Goal: Task Accomplishment & Management: Complete application form

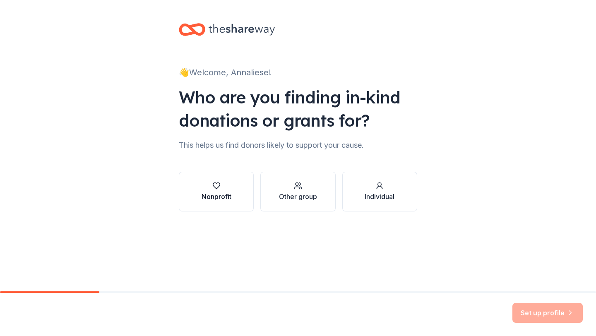
click at [214, 193] on div "Nonprofit" at bounding box center [217, 197] width 30 height 10
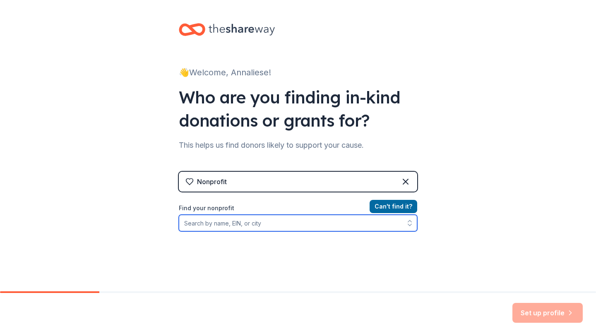
click at [248, 225] on input "Find your nonprofit" at bounding box center [298, 223] width 238 height 17
type input "care house learning center"
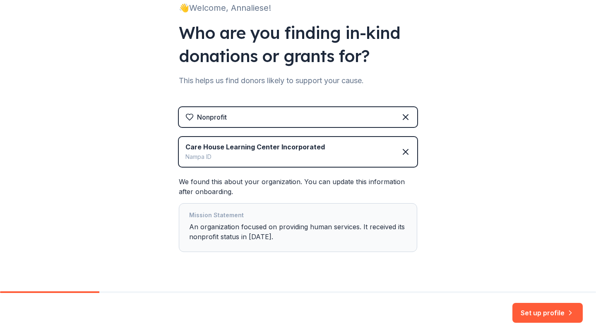
scroll to position [82, 0]
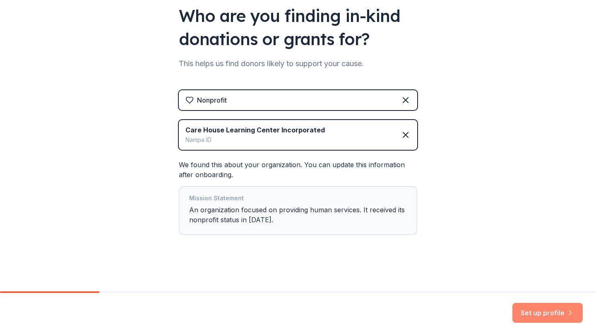
click at [543, 315] on button "Set up profile" at bounding box center [547, 313] width 70 height 20
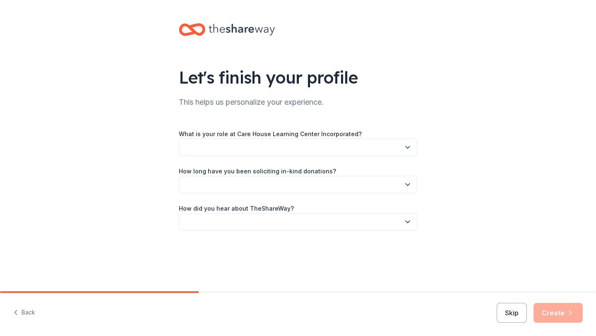
click at [385, 151] on button "button" at bounding box center [298, 147] width 238 height 17
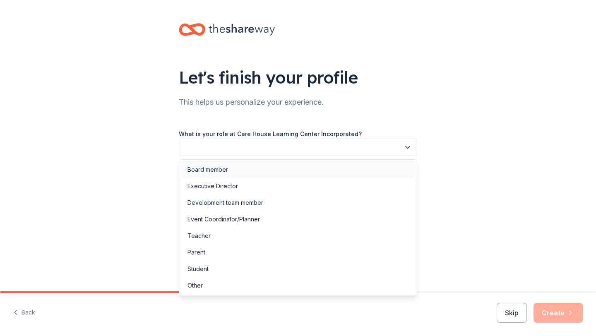
click at [261, 173] on div "Board member" at bounding box center [298, 169] width 234 height 17
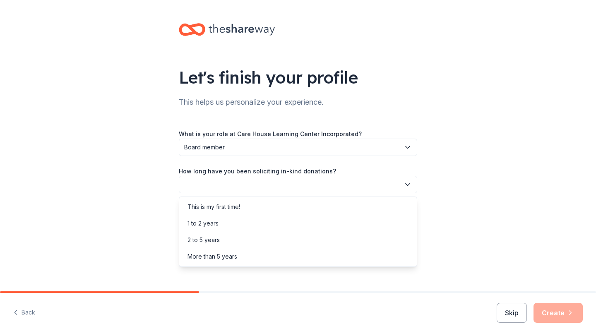
click at [277, 188] on button "button" at bounding box center [298, 184] width 238 height 17
click at [273, 205] on div "This is my first time!" at bounding box center [298, 207] width 234 height 17
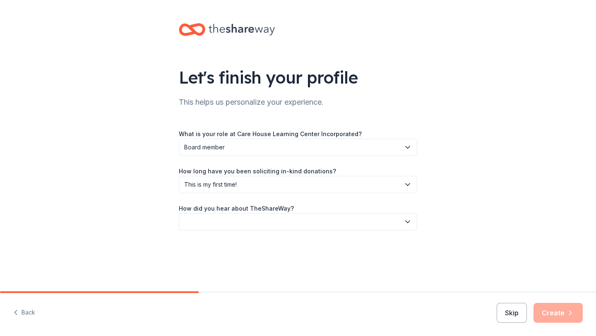
click at [292, 226] on button "button" at bounding box center [298, 221] width 238 height 17
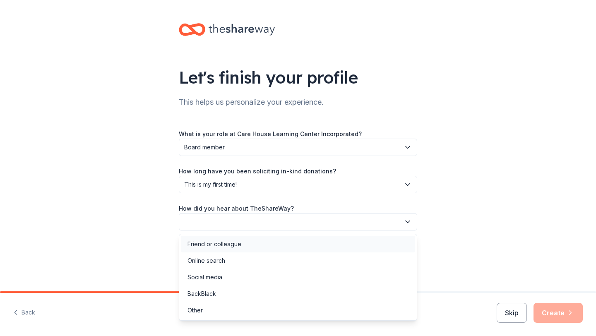
click at [291, 247] on div "Friend or colleague" at bounding box center [298, 244] width 234 height 17
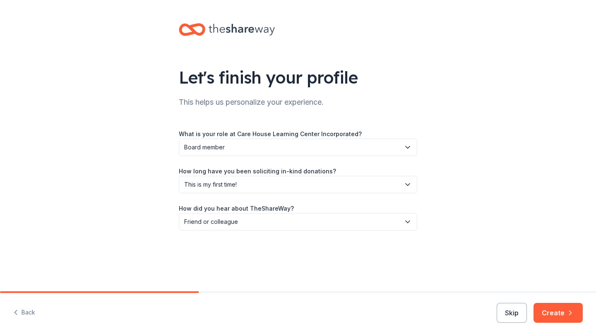
click at [410, 221] on icon "button" at bounding box center [408, 222] width 4 height 2
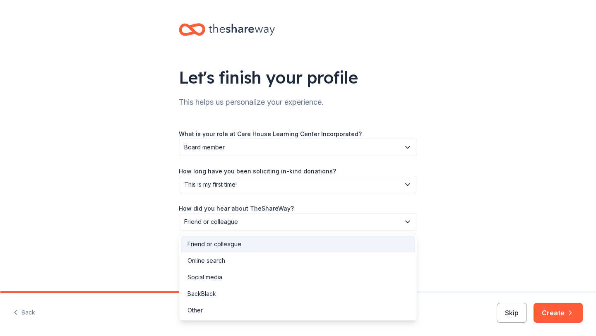
click at [464, 206] on div "Let's finish your profile This helps us personalize your experience. What is yo…" at bounding box center [298, 135] width 596 height 270
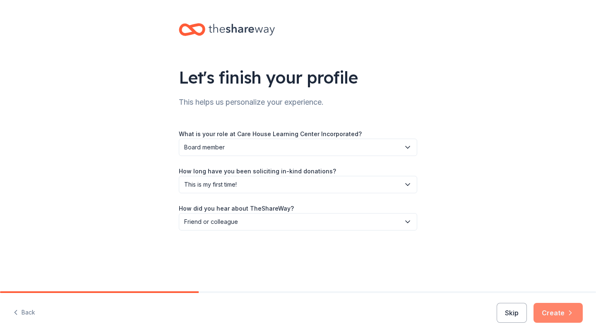
click at [555, 312] on button "Create" at bounding box center [558, 313] width 49 height 20
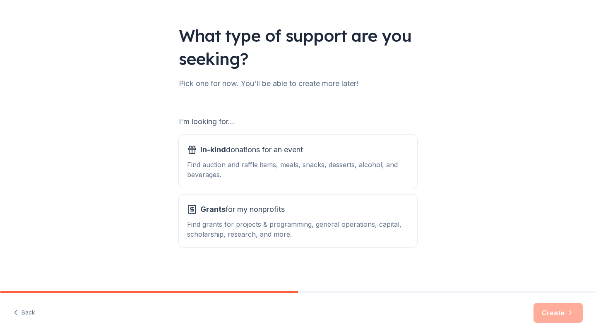
scroll to position [43, 0]
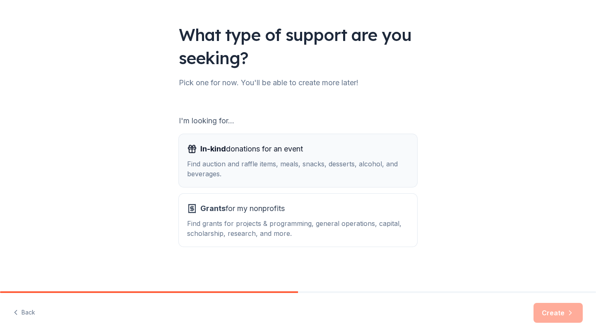
click at [377, 145] on div "In-kind donations for an event" at bounding box center [298, 148] width 222 height 13
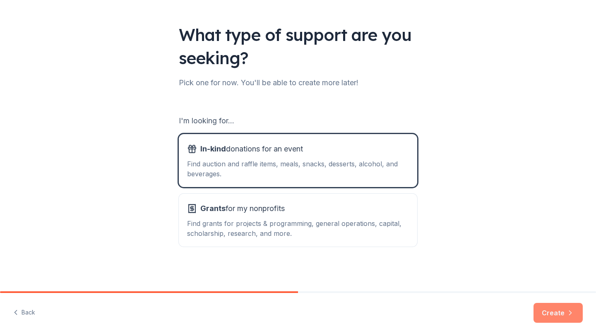
click at [554, 313] on button "Create" at bounding box center [558, 313] width 49 height 20
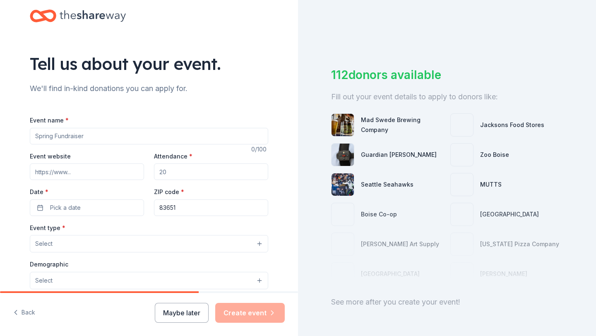
scroll to position [11, 0]
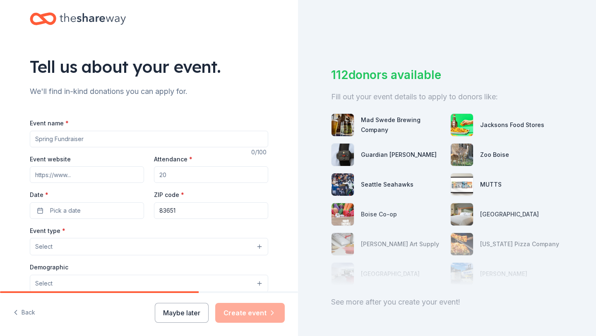
click at [219, 144] on input "Event name *" at bounding box center [149, 139] width 238 height 17
type input "Brighter Futures Dinner and Auction"
click at [205, 102] on div "Tell us about your event. We'll find in-kind donations you can apply for. Event…" at bounding box center [149, 264] width 265 height 551
click at [91, 175] on input "Event website" at bounding box center [87, 174] width 114 height 17
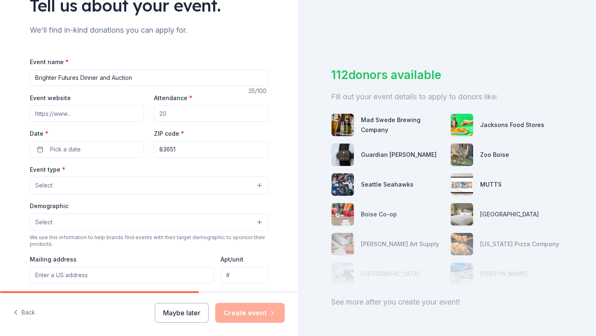
scroll to position [72, 0]
paste input "https://www.carehouselearningcenter.org/general-1"
type input "https://www.carehouselearningcenter.org/general-1"
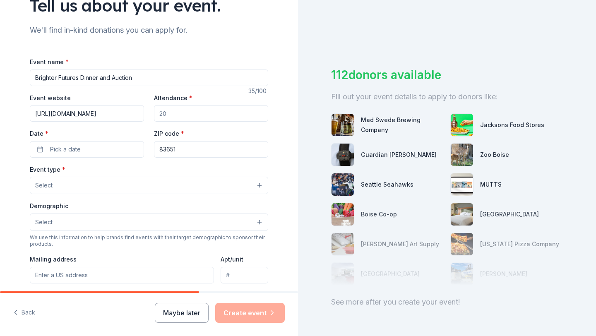
click at [185, 117] on input "Attendance *" at bounding box center [211, 113] width 114 height 17
type input "75"
click at [94, 149] on button "Pick a date" at bounding box center [87, 149] width 114 height 17
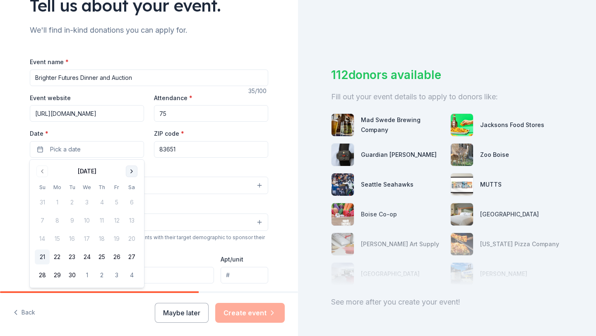
click at [132, 169] on button "Go to next month" at bounding box center [132, 172] width 12 height 12
click at [116, 201] on button "3" at bounding box center [116, 202] width 15 height 15
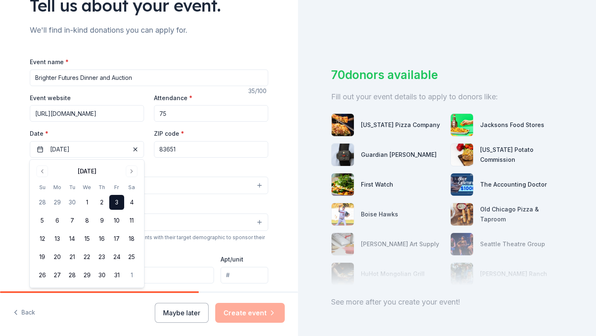
click at [183, 162] on div "Event name * Brighter Futures Dinner and Auction 35 /100 Event website https://…" at bounding box center [149, 248] width 238 height 382
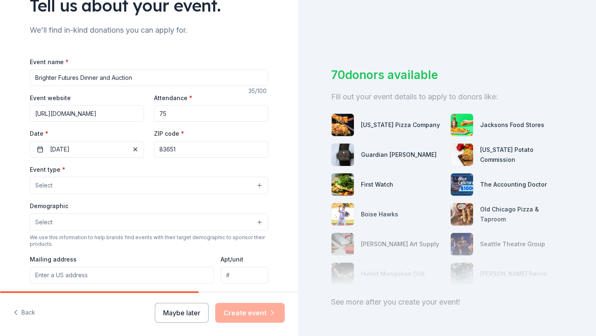
click at [192, 149] on input "83651" at bounding box center [211, 149] width 114 height 17
click at [204, 164] on div "Event type * Select" at bounding box center [149, 179] width 238 height 30
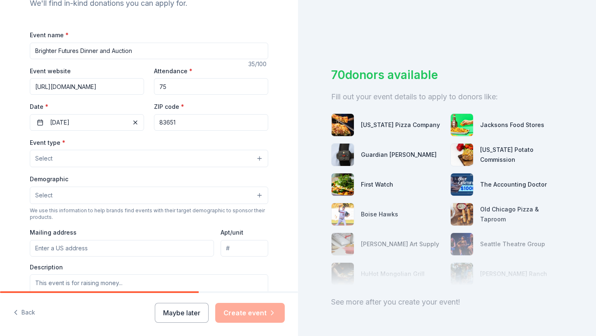
scroll to position [114, 0]
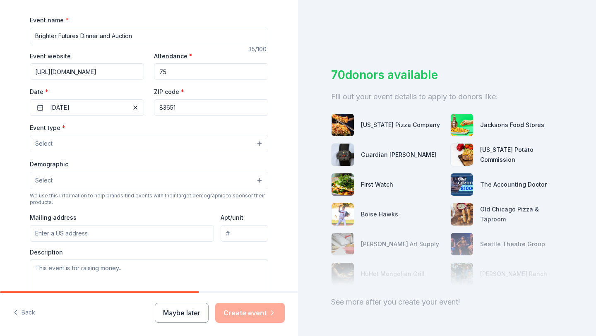
click at [209, 153] on div "Event type * Select Demographic Select We use this information to help brands f…" at bounding box center [149, 210] width 238 height 174
click at [215, 145] on button "Select" at bounding box center [149, 143] width 238 height 17
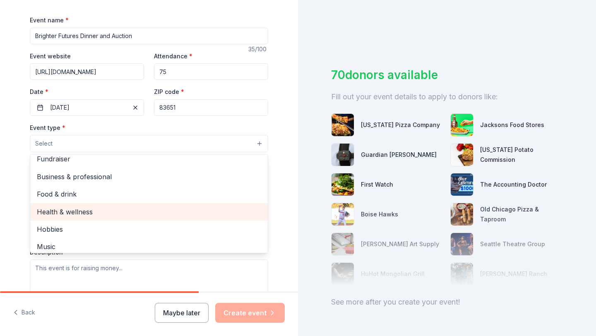
scroll to position [0, 0]
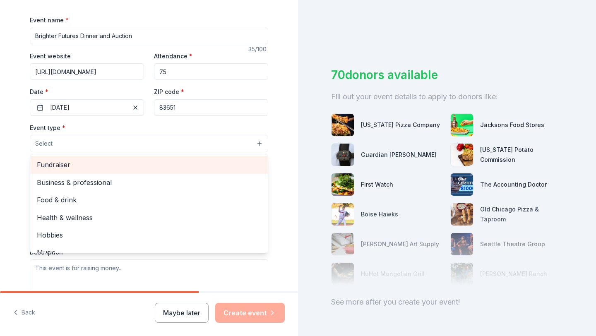
click at [197, 166] on span "Fundraiser" at bounding box center [149, 164] width 224 height 11
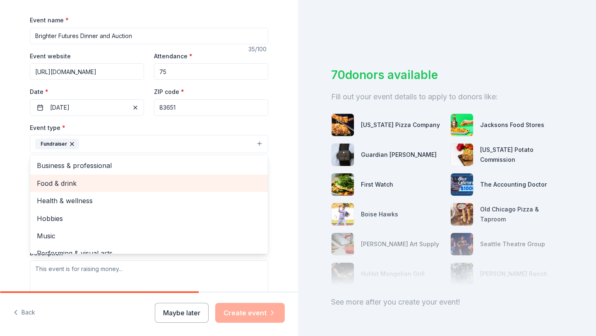
click at [170, 181] on span "Food & drink" at bounding box center [149, 183] width 224 height 11
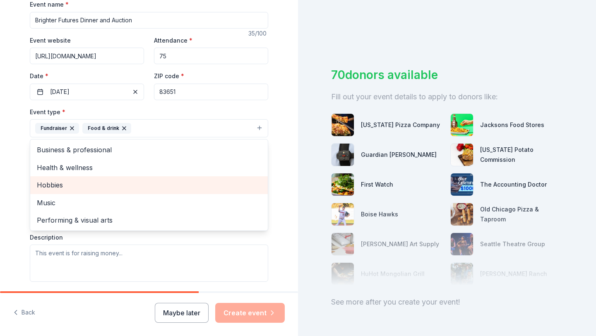
scroll to position [138, 0]
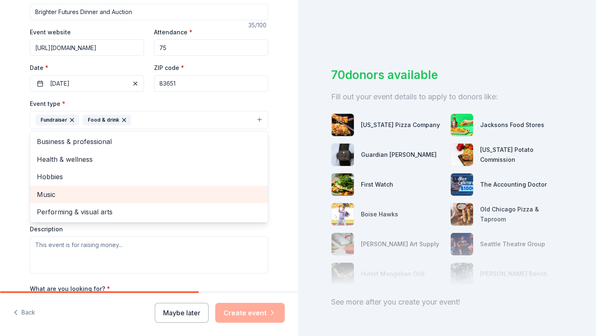
click at [149, 194] on span "Music" at bounding box center [149, 194] width 224 height 11
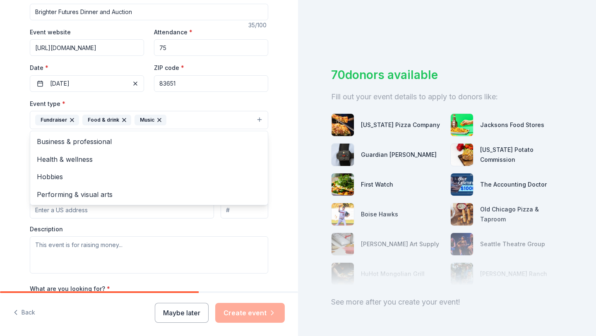
click at [279, 164] on div "Tell us about your event. We'll find in-kind donations you can apply for. Event…" at bounding box center [149, 138] width 265 height 552
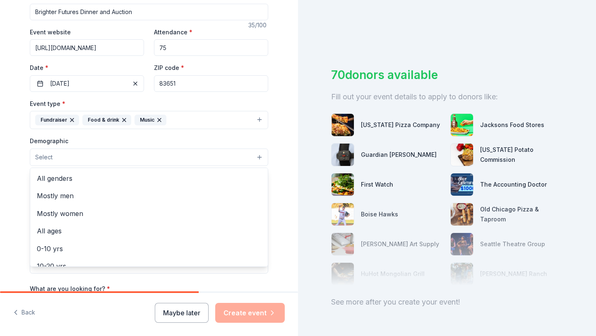
click at [220, 160] on button "Select" at bounding box center [149, 157] width 238 height 17
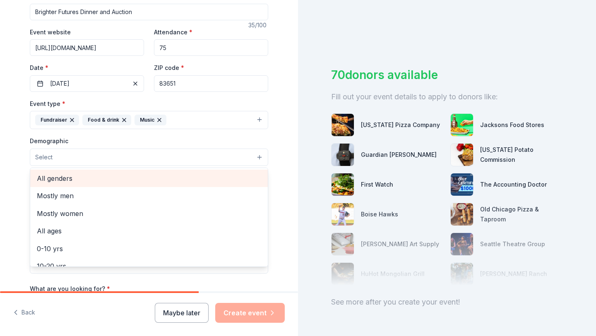
click at [186, 177] on span "All genders" at bounding box center [149, 178] width 224 height 11
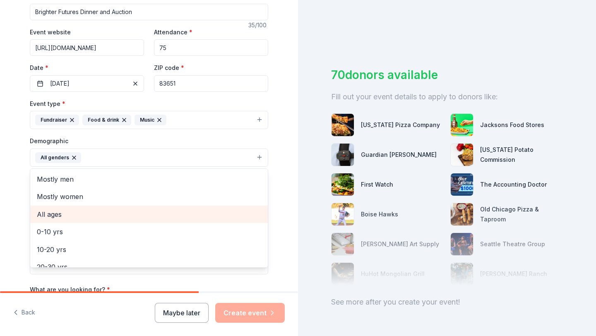
click at [171, 216] on span "All ages" at bounding box center [149, 214] width 224 height 11
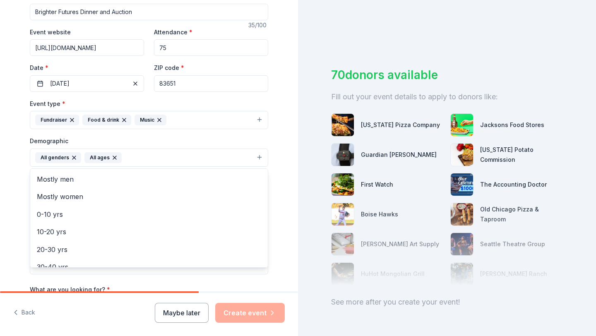
click at [274, 184] on div "Tell us about your event. We'll find in-kind donations you can apply for. Event…" at bounding box center [149, 138] width 265 height 553
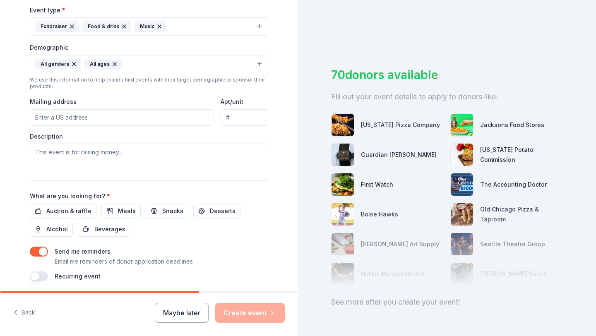
scroll to position [232, 0]
paste input "601 16th Ave S, Nampa, ID 83651"
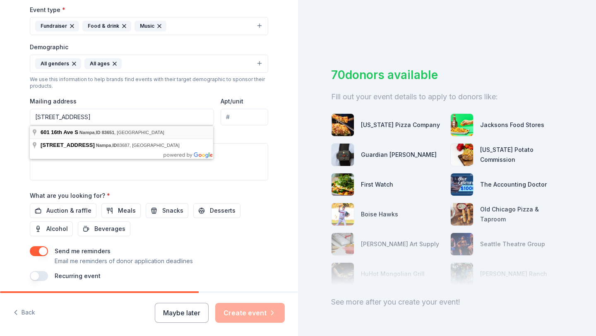
type input "601 16th Avenue South, Nampa, ID, 83651"
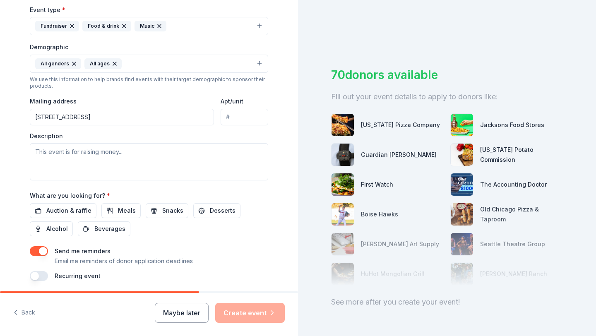
click at [12, 149] on div "Tell us about your event. We'll find in-kind donations you can apply for. Event…" at bounding box center [149, 44] width 298 height 553
click at [74, 212] on span "Auction & raffle" at bounding box center [68, 211] width 45 height 10
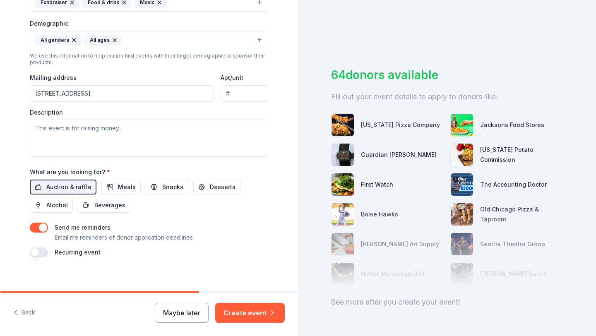
scroll to position [261, 0]
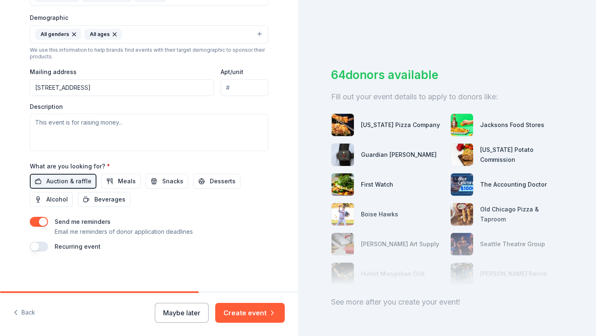
click at [44, 222] on button "button" at bounding box center [39, 222] width 18 height 10
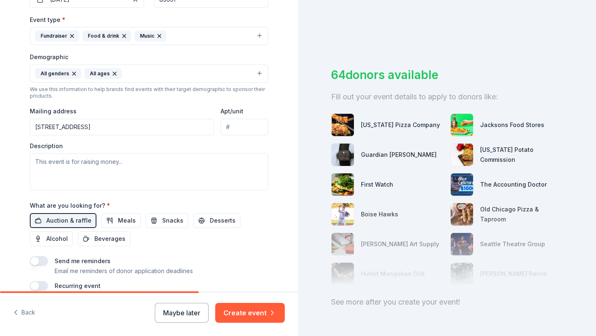
scroll to position [218, 0]
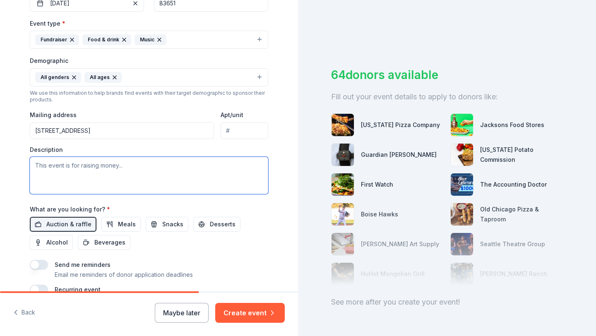
click at [147, 169] on textarea at bounding box center [149, 175] width 238 height 37
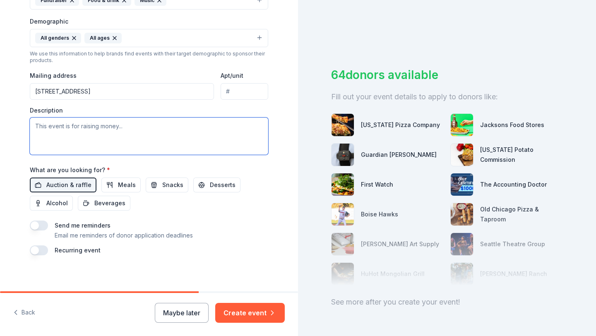
scroll to position [260, 0]
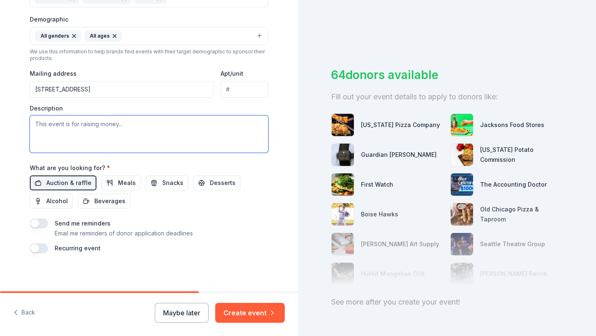
paste textarea "Support Brighter Futures for Children and Families The Brighter Futures Dinner …"
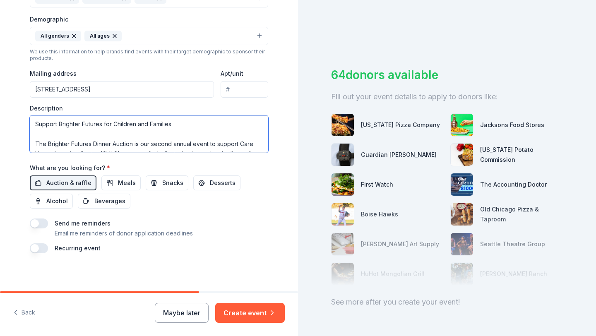
scroll to position [154, 0]
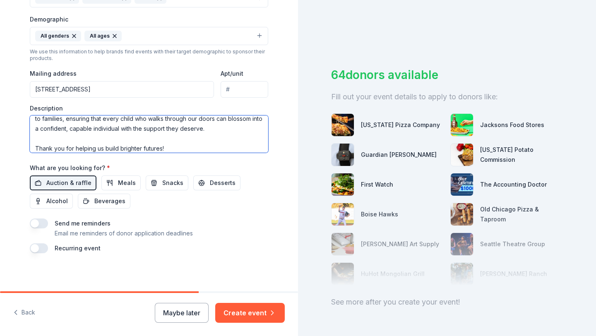
click at [35, 149] on textarea "Support Brighter Futures for Children and Families The Brighter Futures Dinner …" at bounding box center [149, 133] width 238 height 37
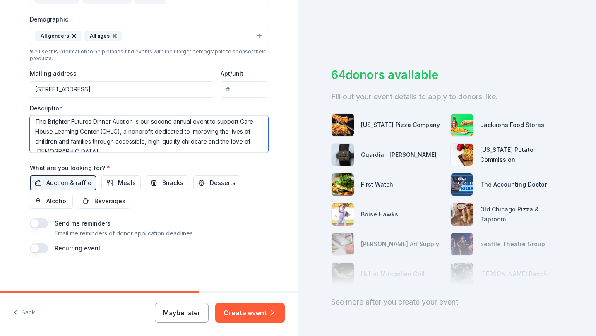
scroll to position [0, 0]
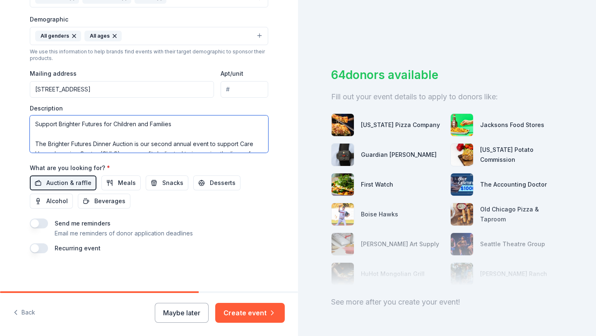
type textarea "Support Brighter Futures for Children and Families The Brighter Futures Dinner …"
drag, startPoint x: 171, startPoint y: 147, endPoint x: 0, endPoint y: 115, distance: 173.6
click at [0, 115] on div "Tell us about your event. We'll find in-kind donations you can apply for. Event…" at bounding box center [149, 16] width 298 height 553
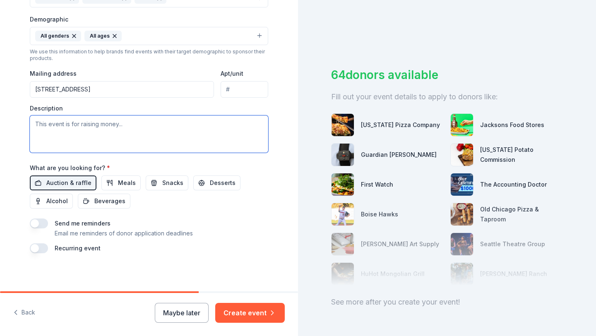
paste textarea "Support Brighter Futures for Children and Families The Brighter Futures Dinner …"
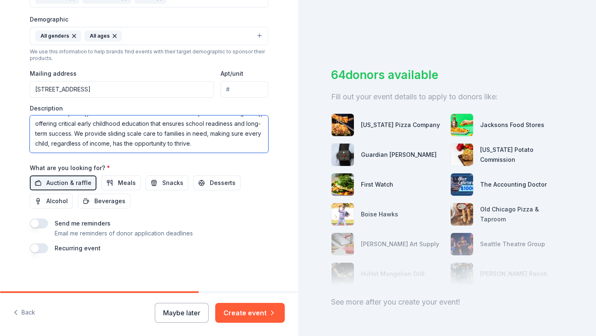
scroll to position [81, 0]
type textarea "Support Brighter Futures for Children and Families The Brighter Futures Dinner …"
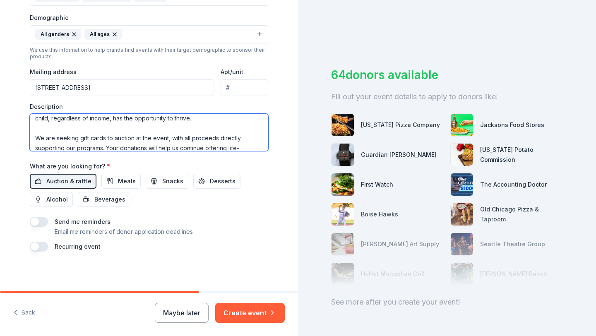
scroll to position [0, 0]
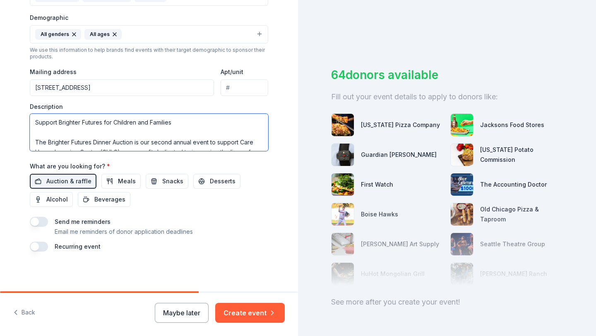
drag, startPoint x: 83, startPoint y: 143, endPoint x: 0, endPoint y: 106, distance: 90.8
click at [0, 106] on div "Tell us about your event. We'll find in-kind donations you can apply for. Event…" at bounding box center [149, 15] width 298 height 553
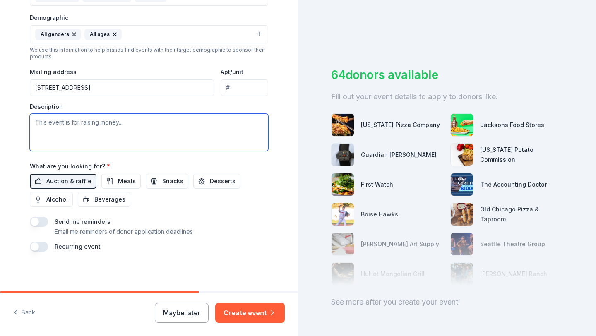
paste textarea "Support Brighter Futures for Children and Families The Brighter Futures Dinner …"
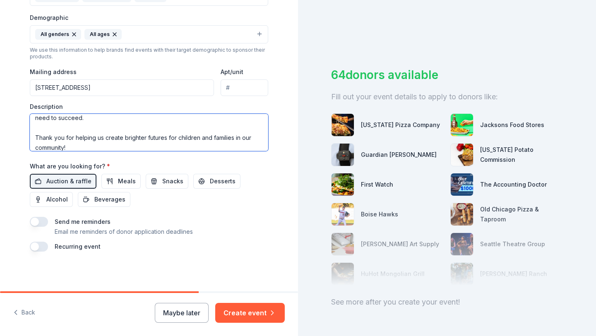
scroll to position [169, 0]
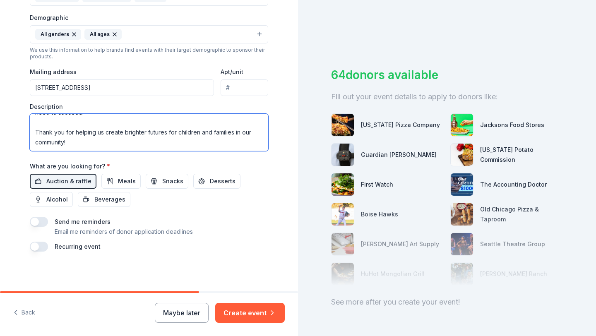
type textarea "Support Brighter Futures for Children and Families The Brighter Futures Dinner …"
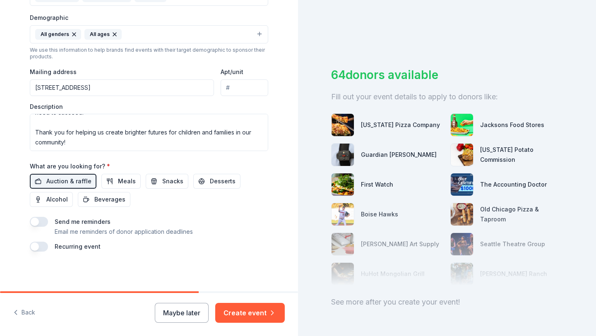
click at [249, 158] on div "Event name * Brighter Futures Dinner and Auction 35 /100 Event website https://…" at bounding box center [149, 60] width 238 height 384
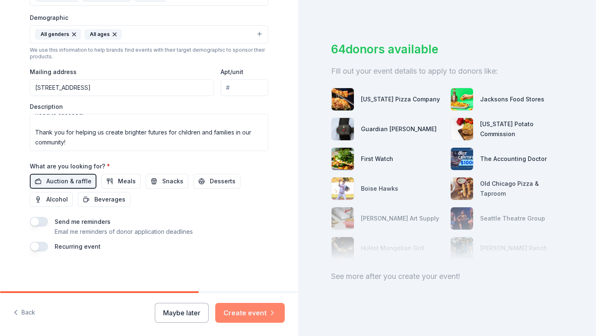
click at [253, 313] on button "Create event" at bounding box center [250, 313] width 70 height 20
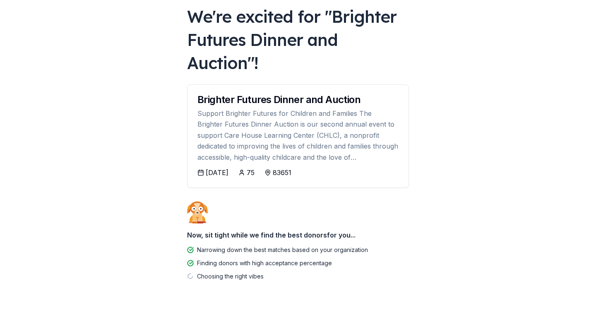
scroll to position [48, 0]
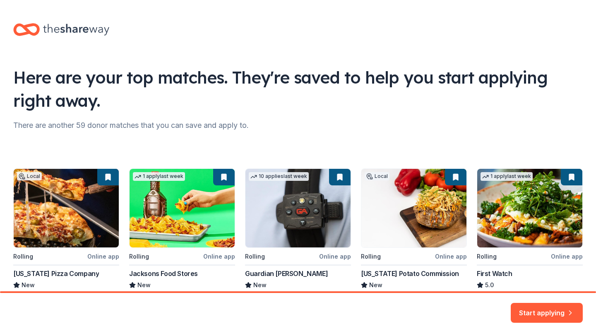
scroll to position [57, 0]
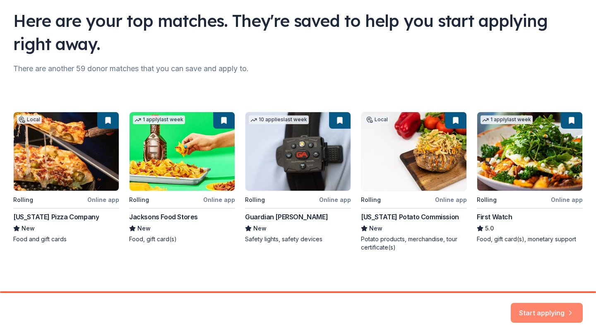
click at [552, 313] on button "Start applying" at bounding box center [547, 308] width 72 height 20
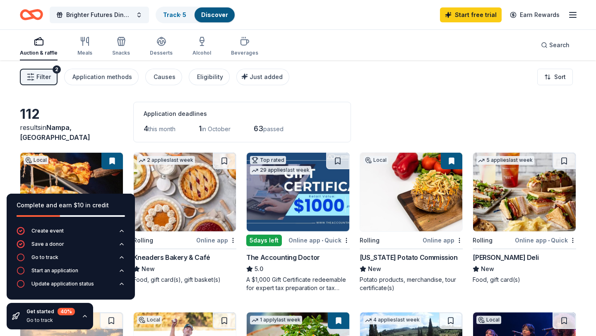
click at [83, 317] on icon "button" at bounding box center [85, 316] width 7 height 7
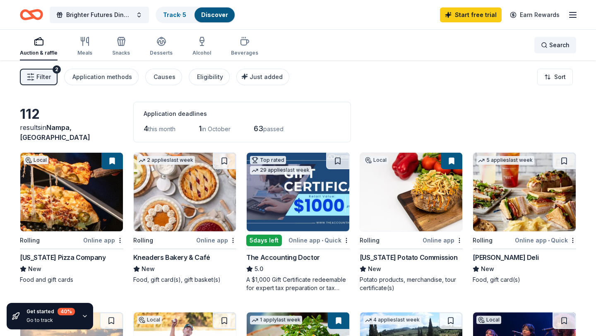
click at [553, 50] on span "Search" at bounding box center [559, 45] width 20 height 10
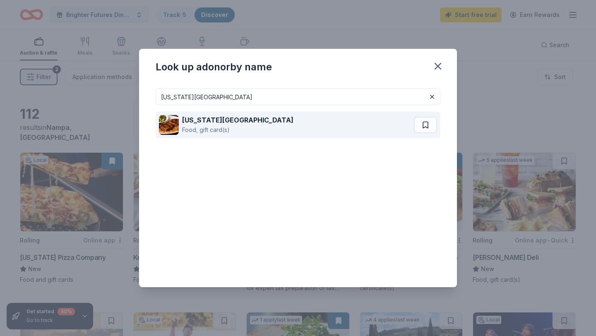
type input "texas road house"
click at [273, 127] on div "Texas Roadhouse Food, gift card(s)" at bounding box center [286, 125] width 255 height 26
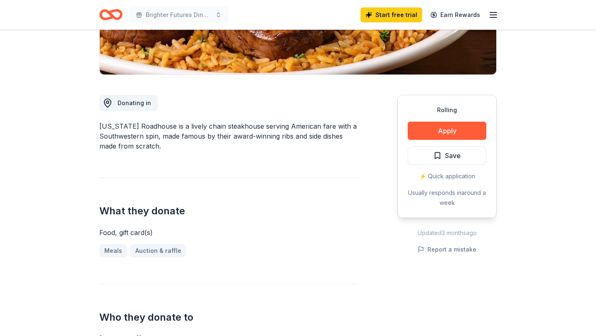
scroll to position [176, 0]
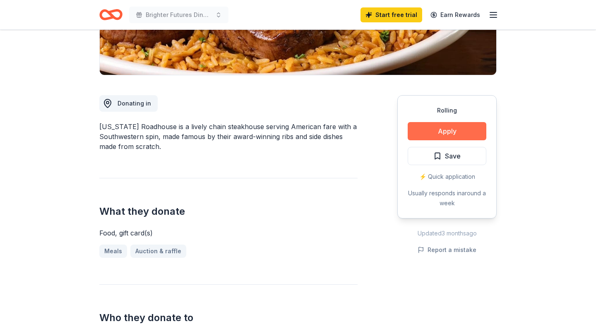
click at [457, 134] on button "Apply" at bounding box center [447, 131] width 79 height 18
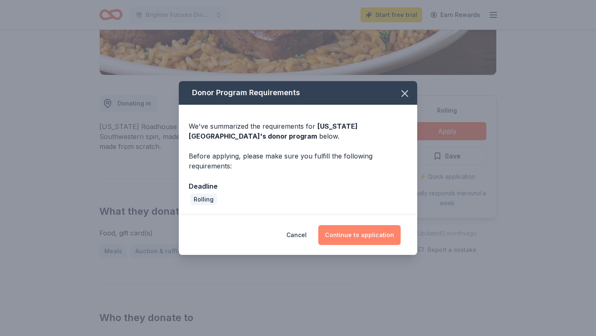
click at [352, 238] on button "Continue to application" at bounding box center [359, 235] width 82 height 20
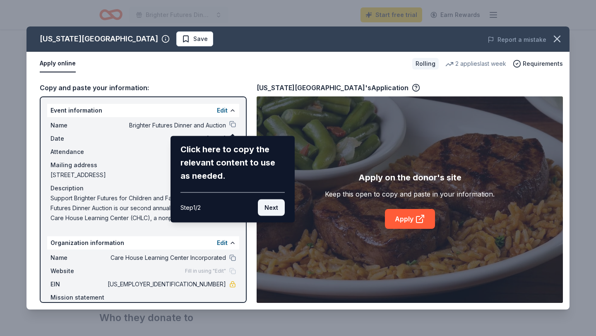
click at [270, 209] on button "Next" at bounding box center [271, 208] width 27 height 17
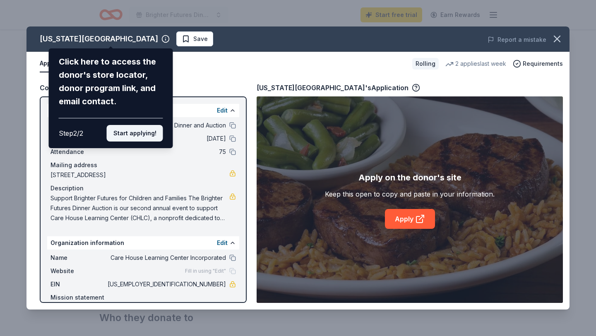
click at [137, 135] on button "Start applying!" at bounding box center [135, 133] width 56 height 17
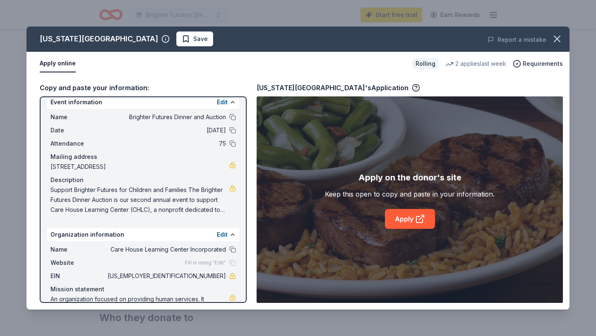
scroll to position [30, 0]
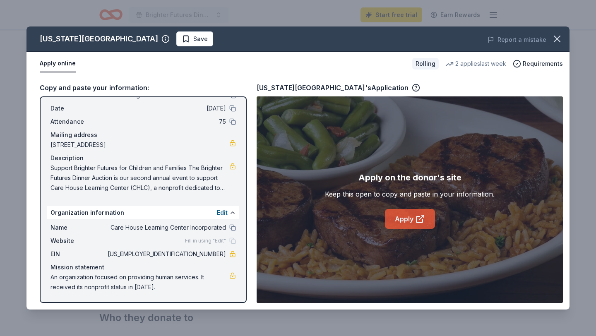
click at [414, 221] on link "Apply" at bounding box center [410, 219] width 50 height 20
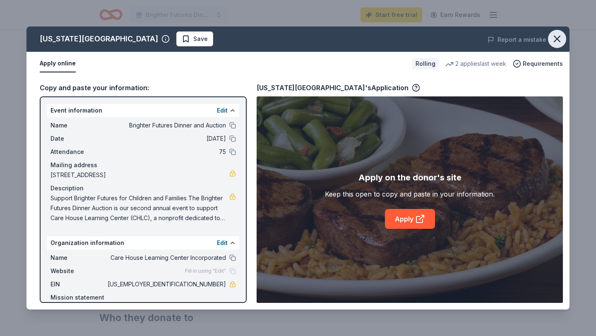
click at [558, 36] on icon "button" at bounding box center [557, 39] width 12 height 12
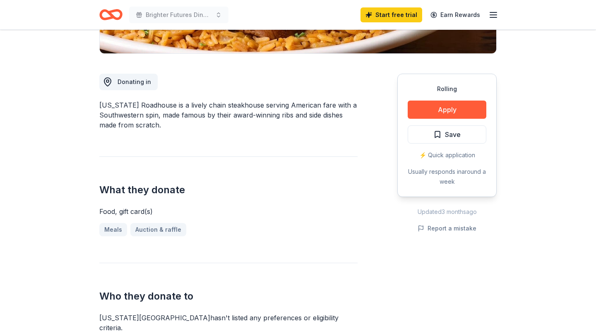
scroll to position [194, 0]
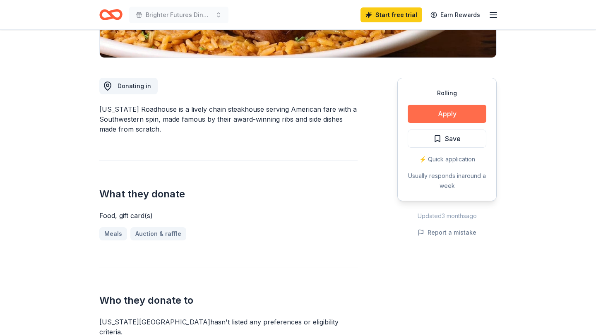
click at [425, 115] on button "Apply" at bounding box center [447, 114] width 79 height 18
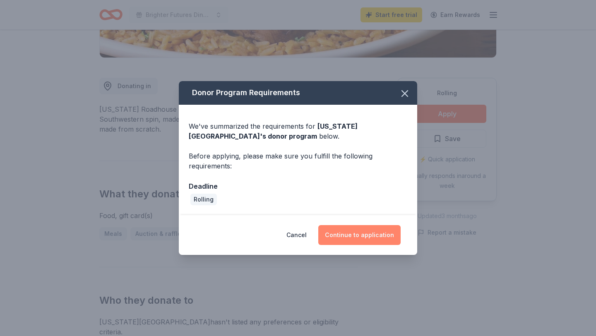
click at [355, 238] on button "Continue to application" at bounding box center [359, 235] width 82 height 20
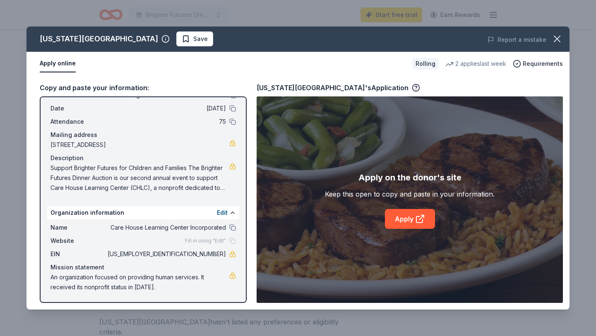
scroll to position [0, 0]
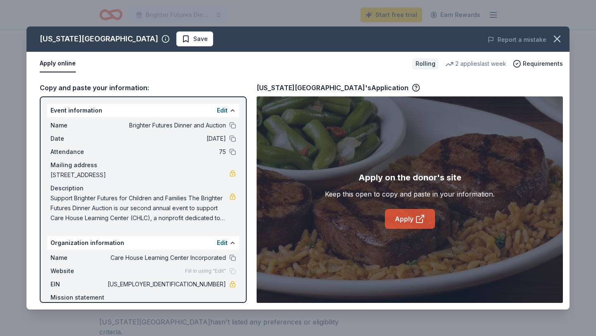
click at [415, 217] on icon at bounding box center [420, 219] width 10 height 10
drag, startPoint x: 51, startPoint y: 177, endPoint x: 104, endPoint y: 177, distance: 52.6
click at [104, 177] on span "601 16th Avenue South, Nampa, ID 83651" at bounding box center [139, 175] width 179 height 10
drag, startPoint x: 165, startPoint y: 176, endPoint x: 89, endPoint y: 175, distance: 76.6
click at [99, 173] on span "601 16th Avenue South, Nampa, ID 83651" at bounding box center [139, 175] width 179 height 10
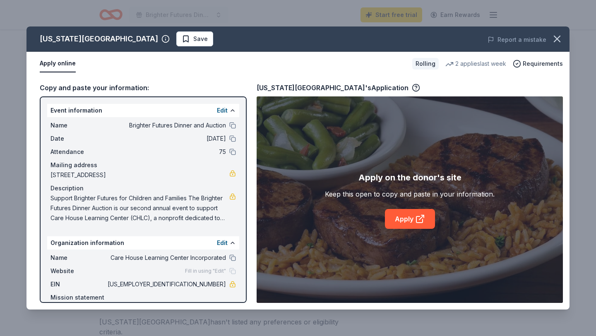
drag, startPoint x: 50, startPoint y: 174, endPoint x: 116, endPoint y: 178, distance: 66.8
click at [116, 178] on div "Name Brighter Futures Dinner and Auction Date 10/03/25 Attendance 75 Mailing ad…" at bounding box center [143, 171] width 192 height 109
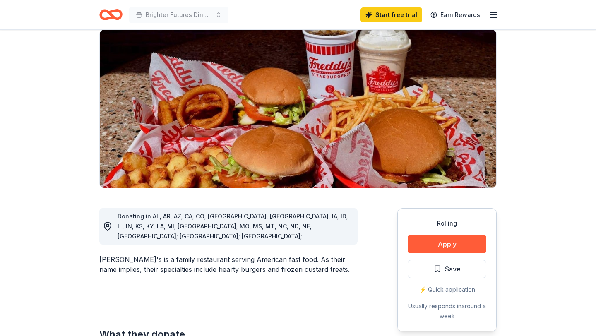
scroll to position [91, 0]
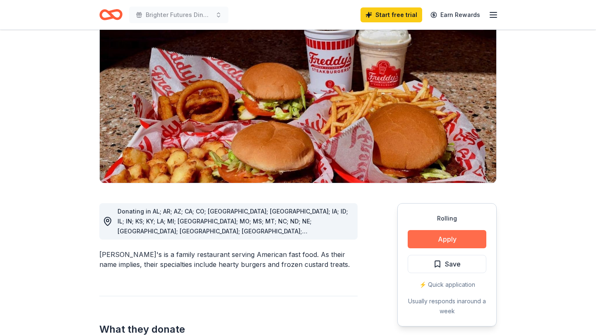
click at [438, 230] on button "Apply" at bounding box center [447, 239] width 79 height 18
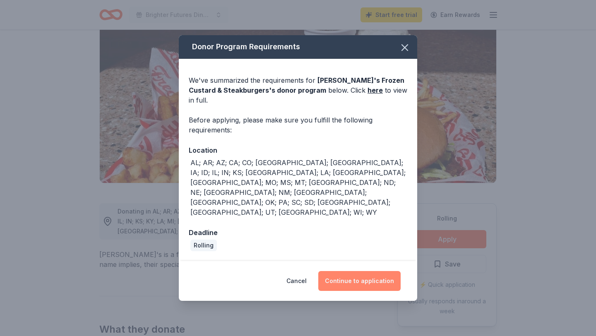
click at [357, 271] on button "Continue to application" at bounding box center [359, 281] width 82 height 20
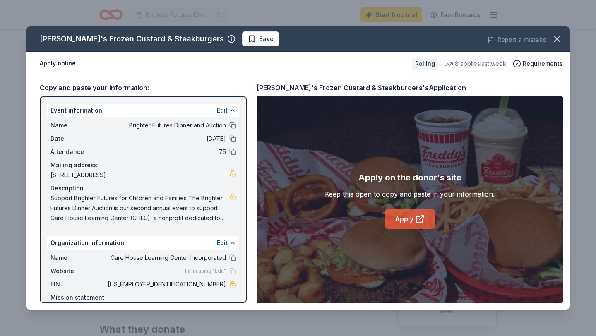
click at [411, 217] on link "Apply" at bounding box center [410, 219] width 50 height 20
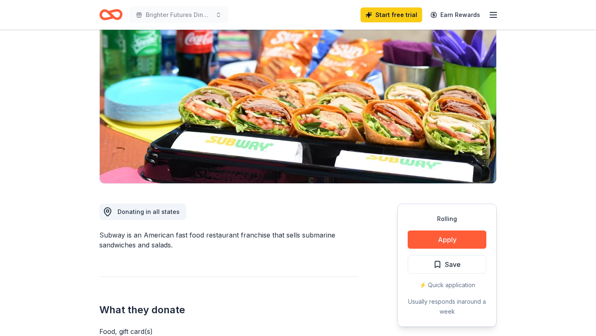
scroll to position [69, 0]
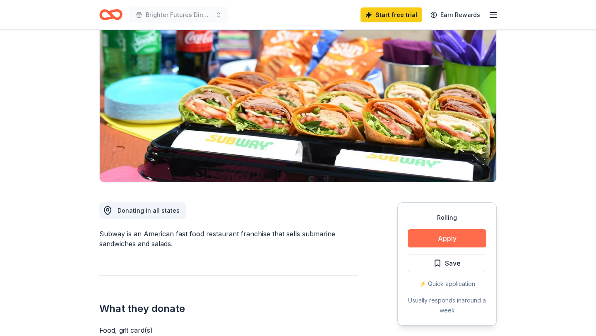
click at [435, 241] on button "Apply" at bounding box center [447, 238] width 79 height 18
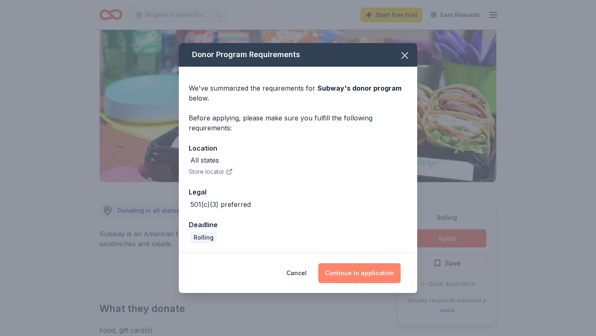
click at [357, 276] on button "Continue to application" at bounding box center [359, 273] width 82 height 20
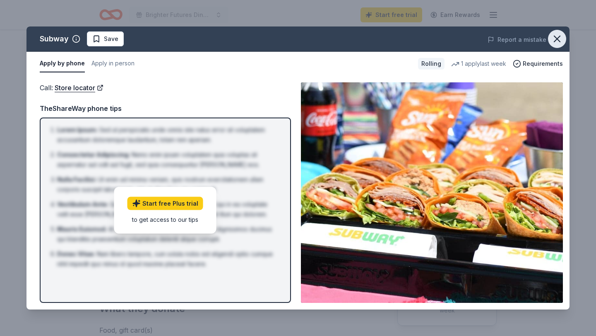
click at [558, 44] on icon "button" at bounding box center [557, 39] width 12 height 12
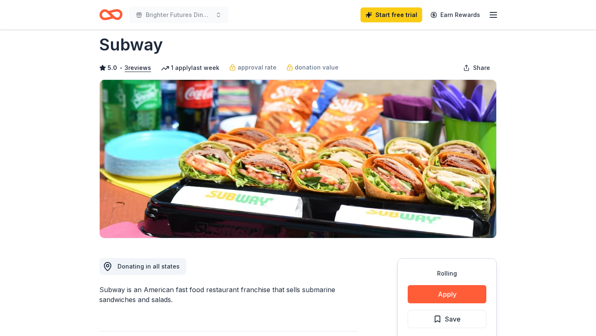
scroll to position [0, 0]
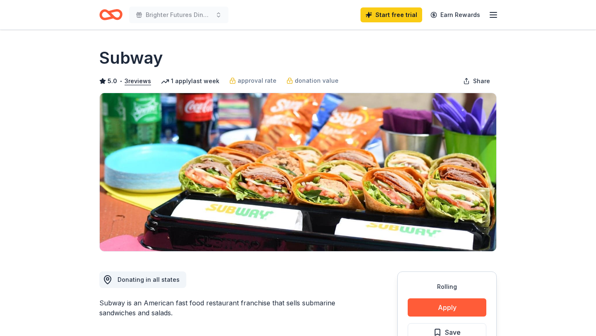
click at [491, 12] on line "button" at bounding box center [493, 12] width 7 height 0
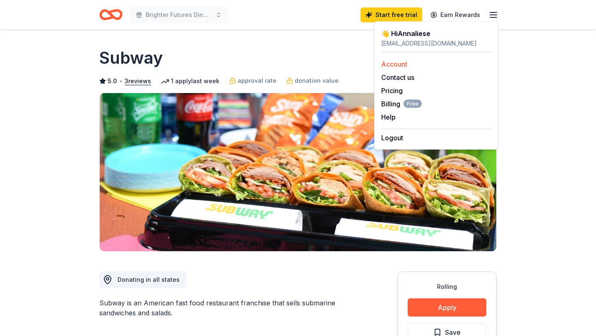
click at [401, 63] on link "Account" at bounding box center [394, 64] width 26 height 8
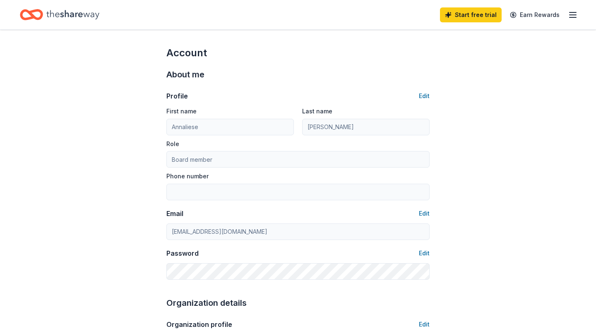
click at [572, 19] on icon "button" at bounding box center [573, 15] width 10 height 10
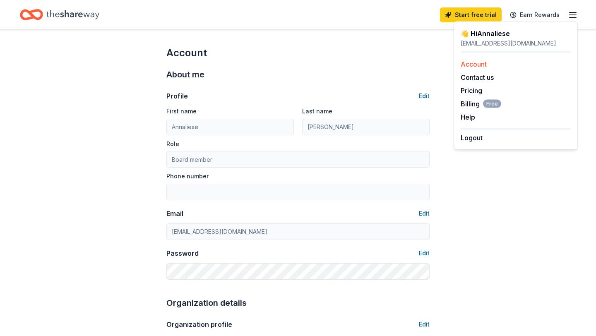
click at [473, 65] on link "Account" at bounding box center [474, 64] width 26 height 8
click at [473, 90] on link "Pricing" at bounding box center [472, 91] width 22 height 8
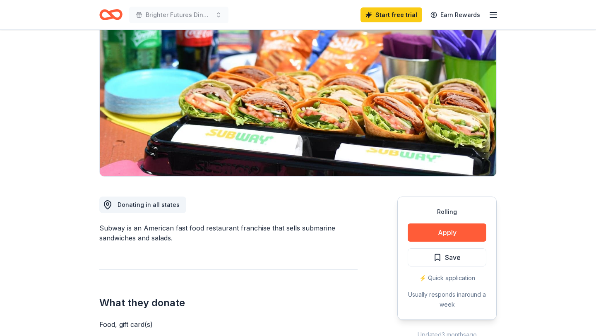
scroll to position [77, 0]
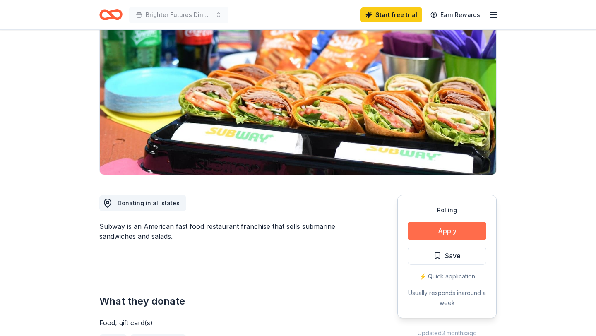
click at [440, 233] on button "Apply" at bounding box center [447, 231] width 79 height 18
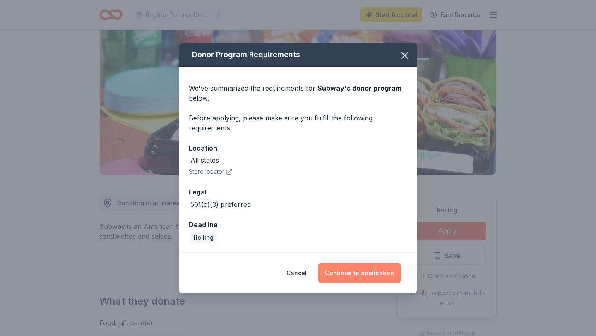
click at [373, 272] on button "Continue to application" at bounding box center [359, 273] width 82 height 20
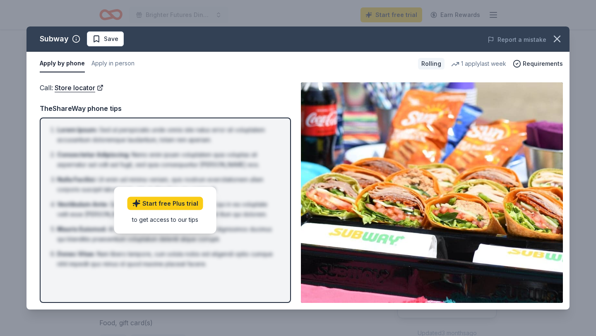
click at [431, 251] on img at bounding box center [432, 192] width 262 height 221
click at [554, 39] on icon "button" at bounding box center [557, 39] width 12 height 12
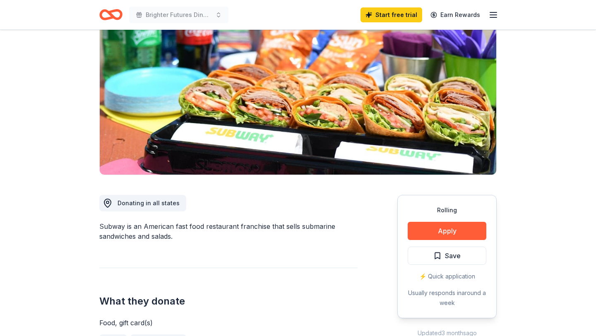
scroll to position [0, 0]
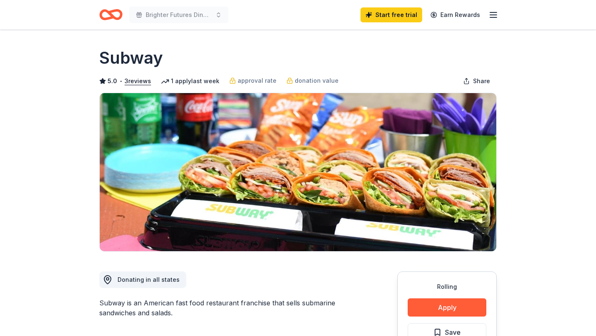
click at [112, 13] on icon "Home" at bounding box center [110, 14] width 23 height 19
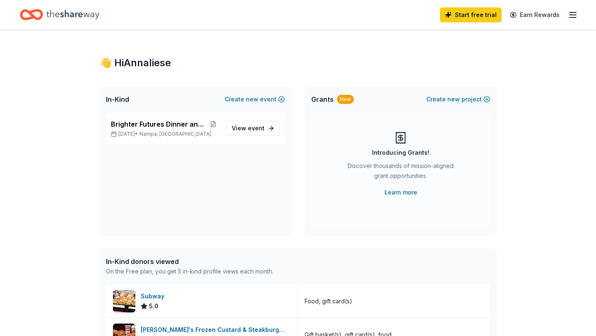
click at [575, 14] on icon "button" at bounding box center [573, 15] width 10 height 10
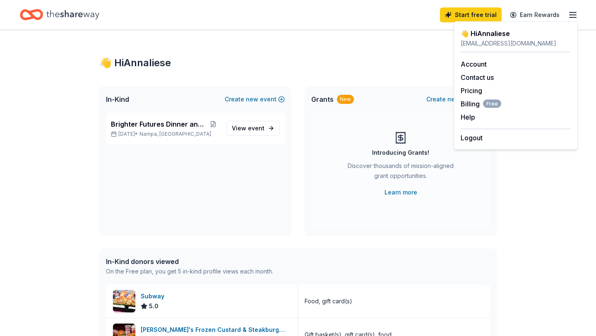
click at [162, 72] on div "👋 Hi Annaliese In-Kind Create new event Brighter Futures Dinner and Auction Oct…" at bounding box center [298, 319] width 424 height 578
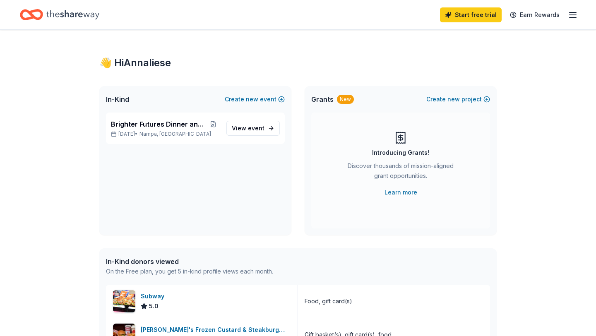
click at [56, 12] on icon "Home" at bounding box center [72, 14] width 53 height 17
click at [248, 130] on span "View event" at bounding box center [248, 128] width 33 height 10
click at [252, 131] on span "event" at bounding box center [256, 128] width 17 height 7
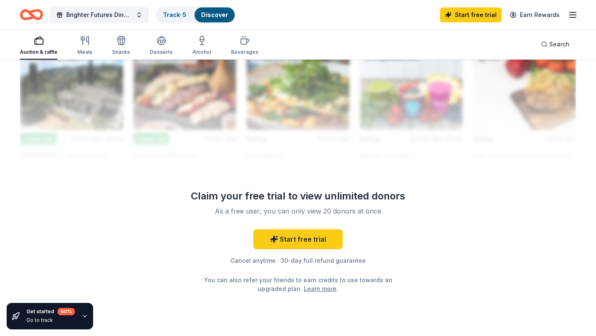
scroll to position [767, 0]
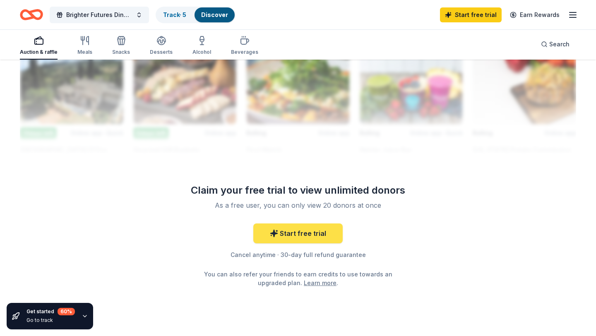
click at [299, 238] on link "Start free trial" at bounding box center [297, 234] width 89 height 20
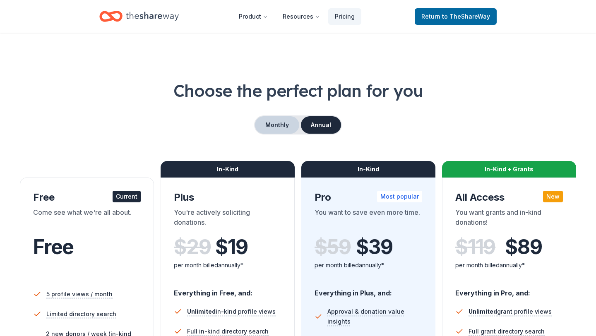
click at [281, 126] on button "Monthly" at bounding box center [277, 124] width 44 height 17
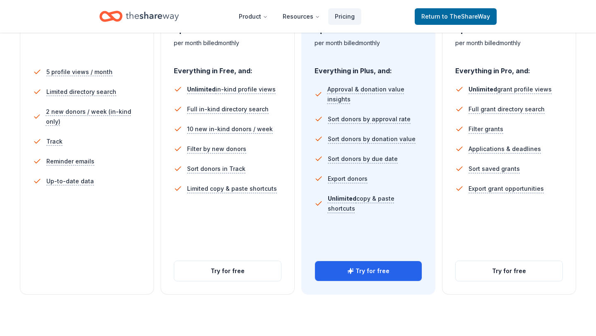
scroll to position [226, 0]
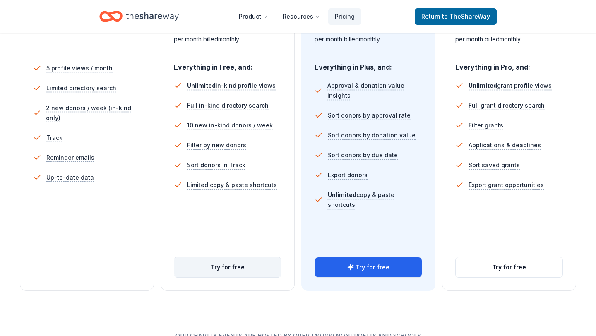
click at [229, 267] on button "Try for free" at bounding box center [227, 267] width 107 height 20
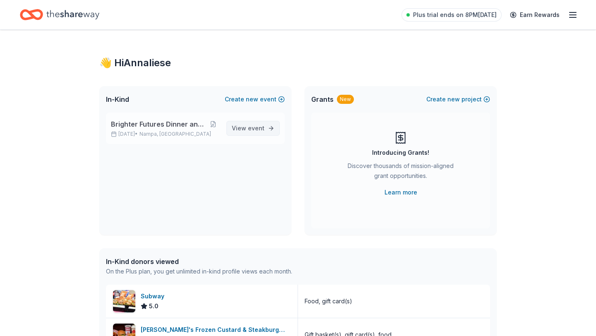
click at [260, 132] on span "View event" at bounding box center [248, 128] width 33 height 10
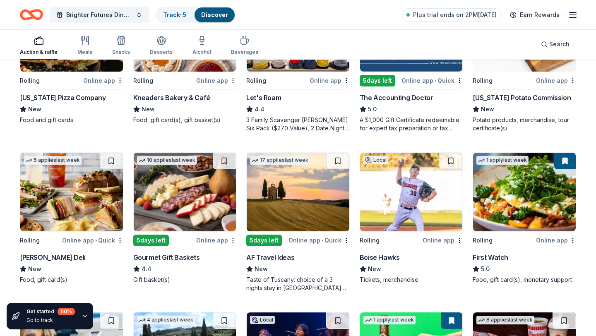
scroll to position [160, 0]
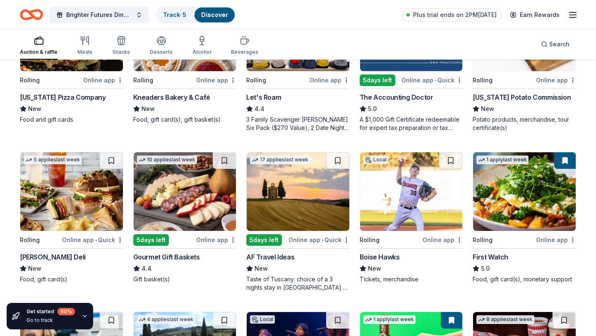
click at [515, 197] on img at bounding box center [524, 191] width 103 height 79
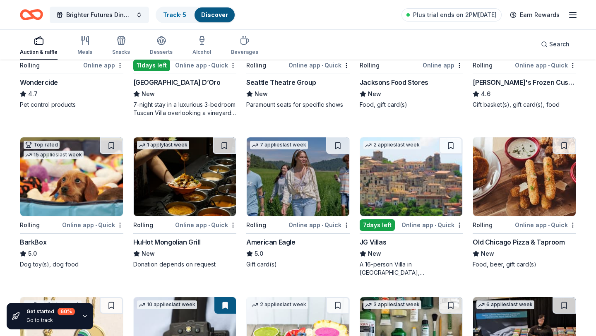
scroll to position [508, 0]
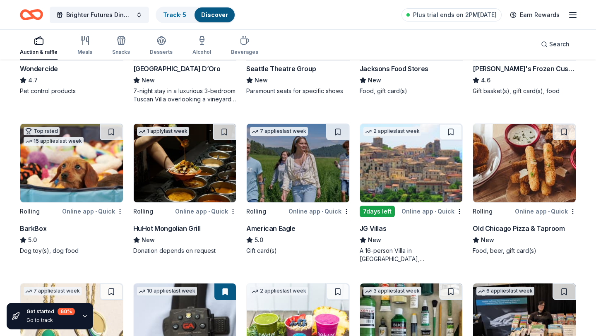
click at [68, 176] on img at bounding box center [71, 163] width 103 height 79
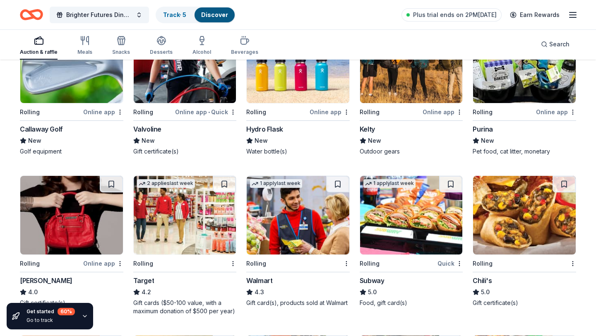
scroll to position [1728, 0]
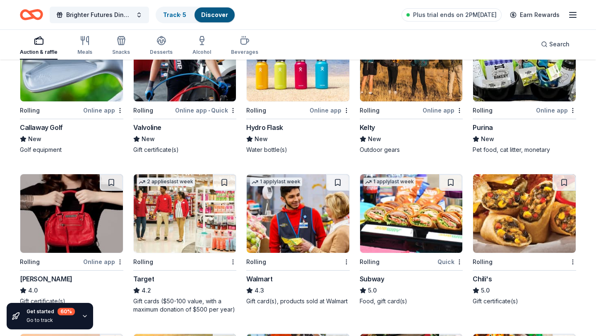
click at [502, 244] on img at bounding box center [524, 213] width 103 height 79
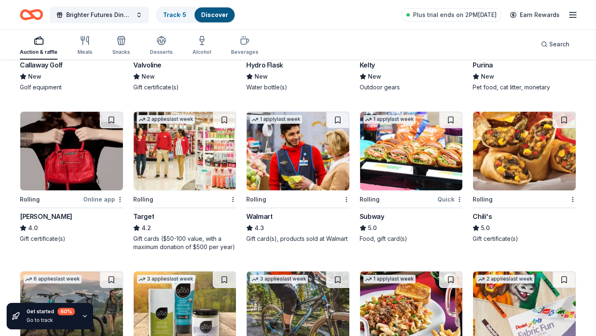
scroll to position [1778, 0]
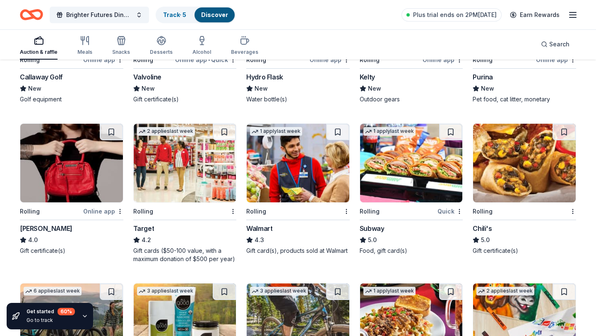
click at [192, 172] on img at bounding box center [185, 163] width 103 height 79
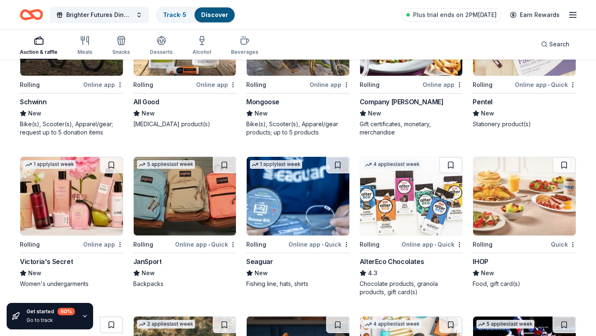
scroll to position [2075, 0]
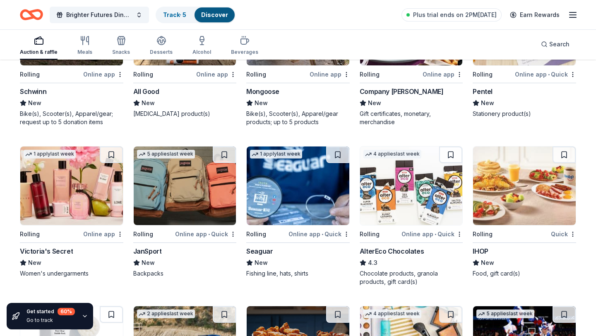
click at [516, 205] on img at bounding box center [524, 186] width 103 height 79
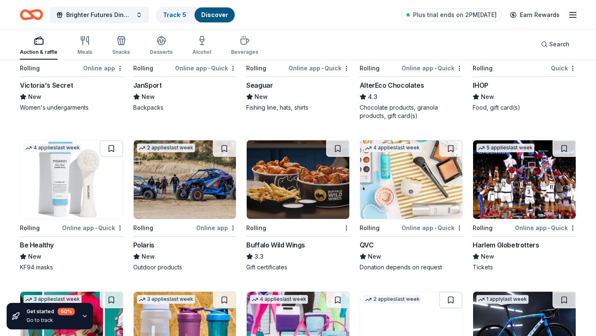
scroll to position [2241, 0]
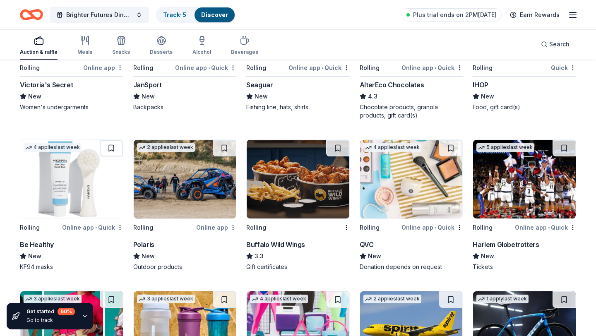
click at [310, 203] on img at bounding box center [298, 179] width 103 height 79
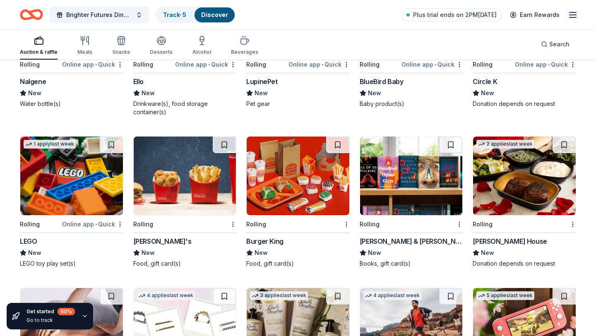
scroll to position [2876, 0]
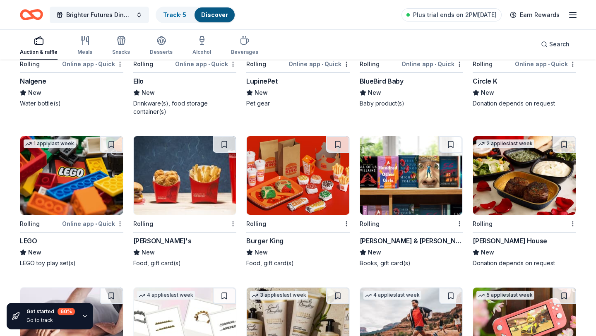
click at [428, 198] on img at bounding box center [411, 175] width 103 height 79
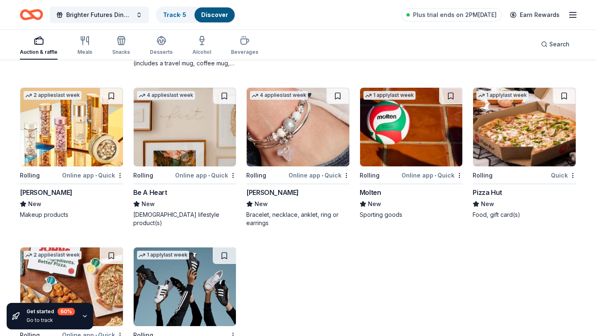
scroll to position [3386, 0]
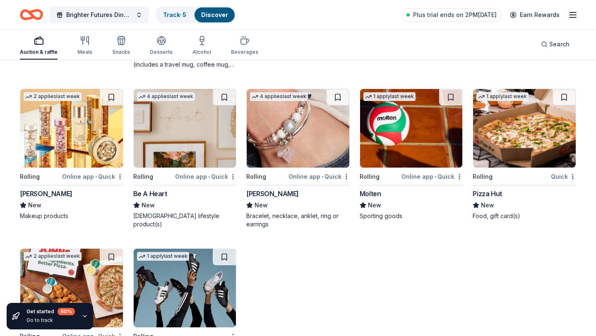
click at [526, 129] on img at bounding box center [524, 128] width 103 height 79
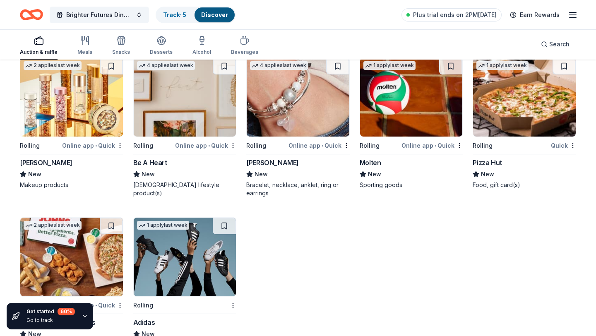
scroll to position [3446, 0]
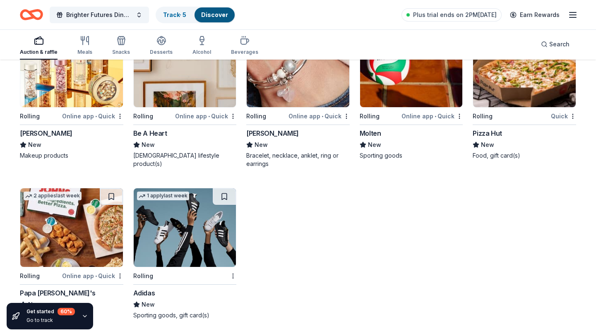
click at [89, 227] on img at bounding box center [71, 227] width 103 height 79
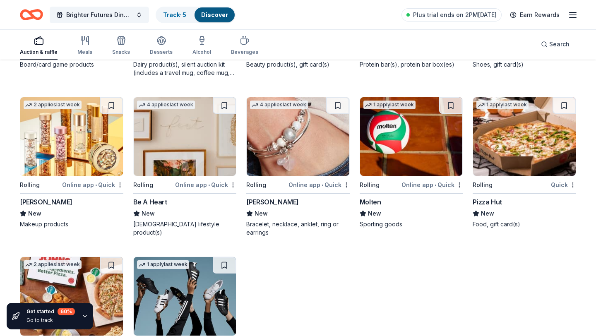
scroll to position [3365, 0]
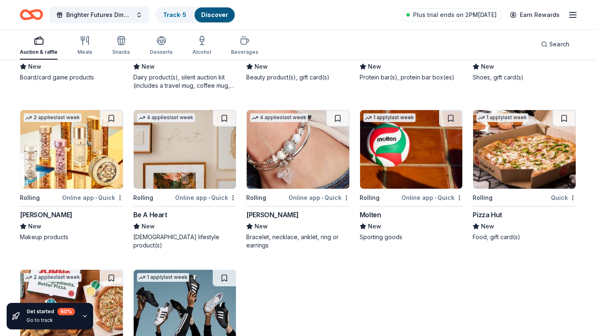
click at [177, 170] on img at bounding box center [185, 149] width 103 height 79
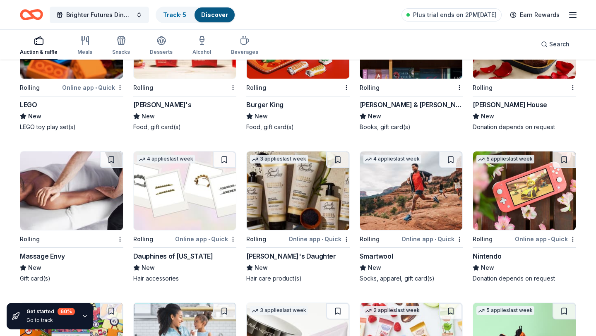
scroll to position [3012, 0]
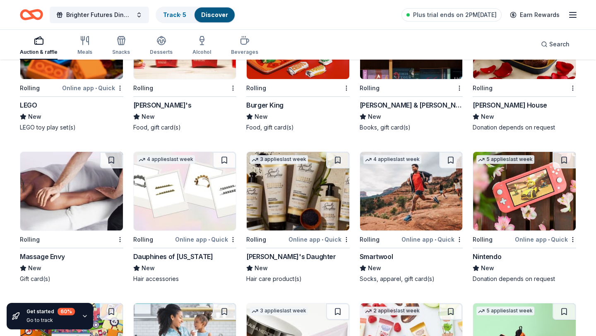
click at [77, 210] on img at bounding box center [71, 191] width 103 height 79
click at [520, 216] on img at bounding box center [524, 191] width 103 height 79
click at [413, 214] on img at bounding box center [411, 191] width 103 height 79
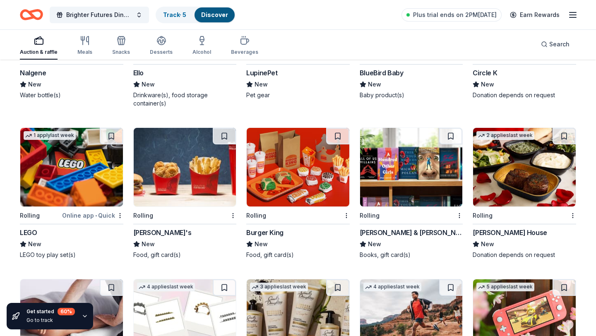
scroll to position [2879, 0]
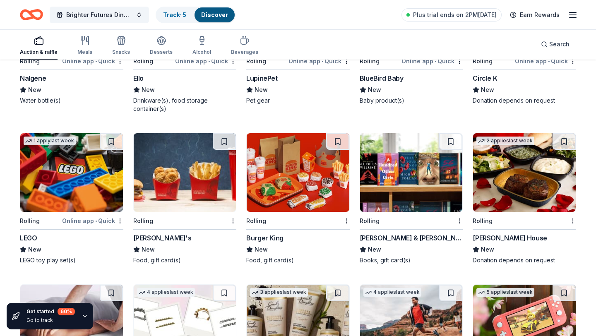
click at [84, 195] on img at bounding box center [71, 172] width 103 height 79
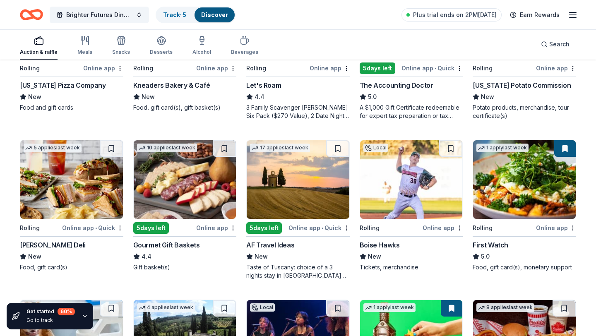
scroll to position [171, 0]
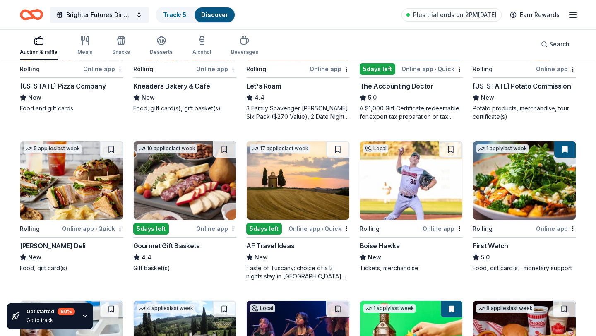
click at [79, 196] on img at bounding box center [71, 180] width 103 height 79
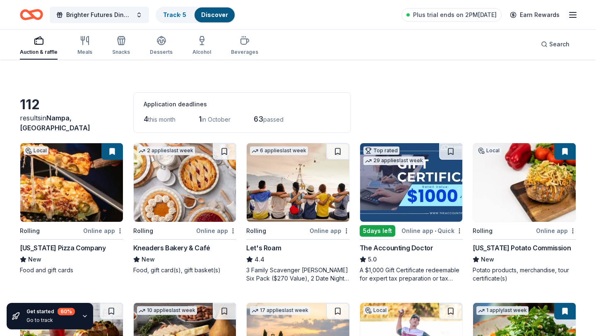
scroll to position [10, 0]
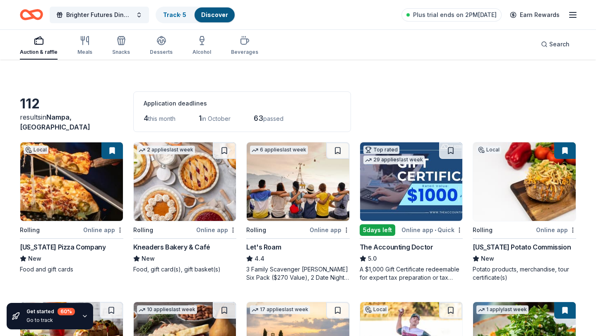
click at [199, 194] on img at bounding box center [185, 181] width 103 height 79
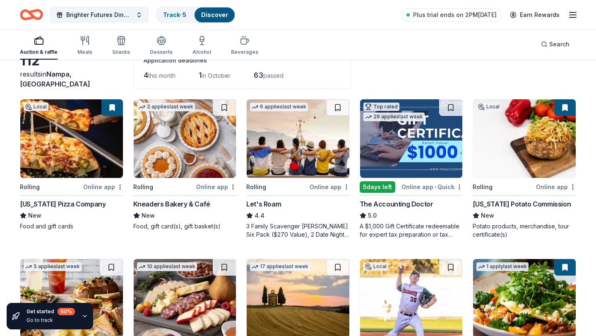
scroll to position [53, 0]
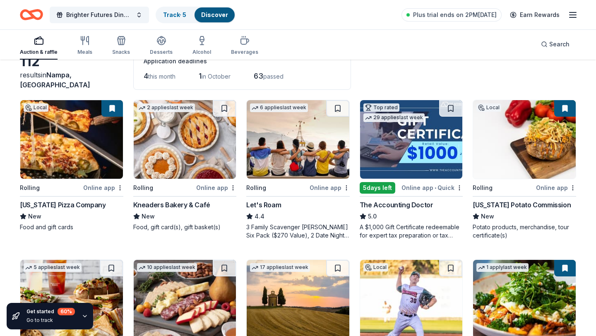
click at [520, 204] on div "Idaho Potato Commission" at bounding box center [522, 205] width 98 height 10
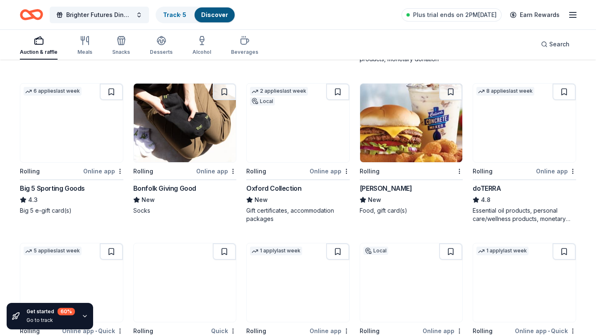
scroll to position [870, 0]
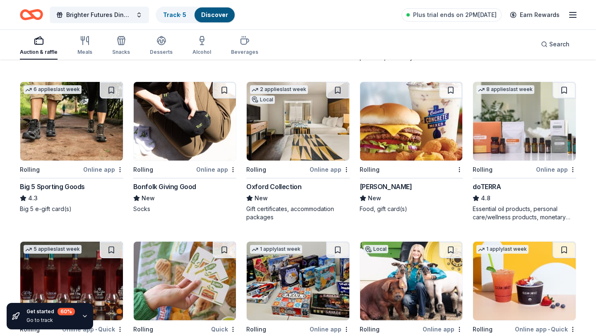
click at [65, 189] on div "Big 5 Sporting Goods" at bounding box center [52, 187] width 65 height 10
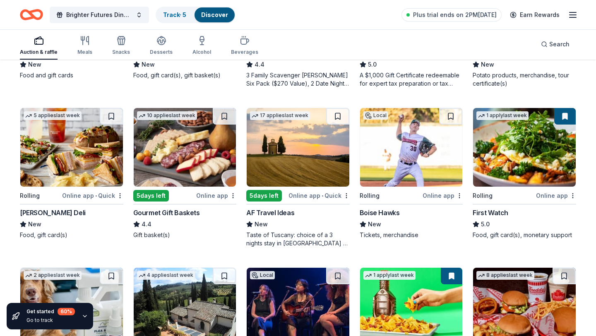
scroll to position [0, 0]
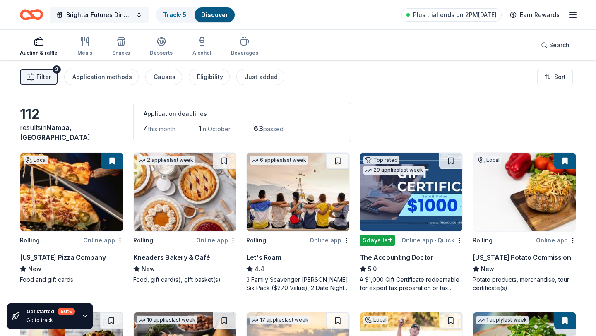
click at [72, 17] on span "Brighter Futures Dinner and Auction" at bounding box center [99, 15] width 66 height 10
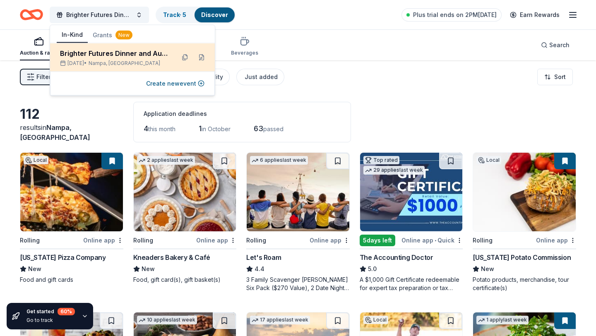
click at [113, 57] on div "Brighter Futures Dinner and Auction" at bounding box center [114, 53] width 108 height 10
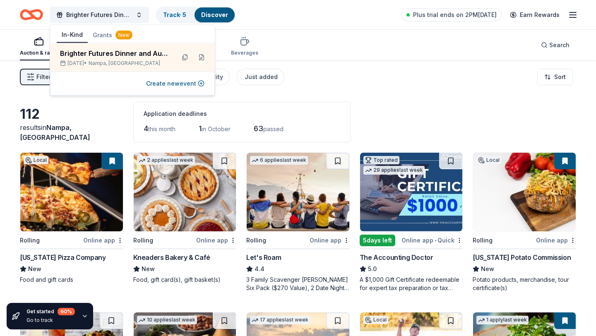
click at [573, 15] on line "button" at bounding box center [573, 15] width 7 height 0
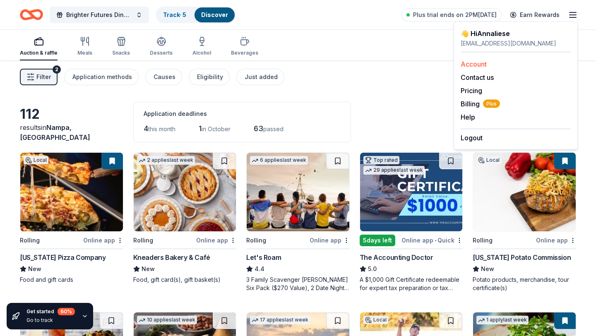
click at [475, 66] on link "Account" at bounding box center [474, 64] width 26 height 8
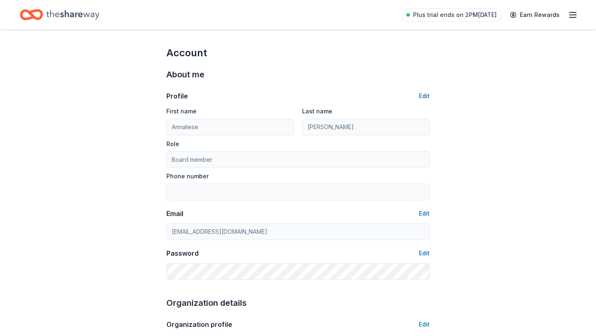
click at [574, 16] on icon "button" at bounding box center [573, 15] width 10 height 10
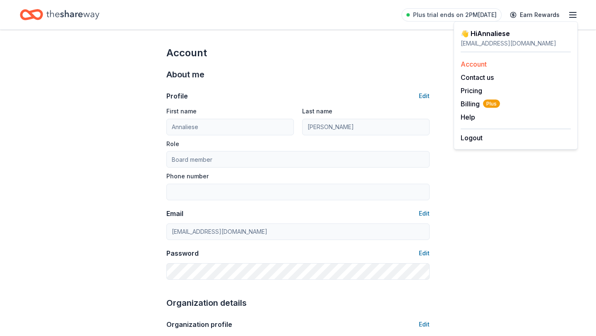
click at [481, 65] on link "Account" at bounding box center [474, 64] width 26 height 8
click at [422, 63] on div "About me Profile Edit First name Annaliese Last name Gerdes Role Board member P…" at bounding box center [297, 174] width 263 height 228
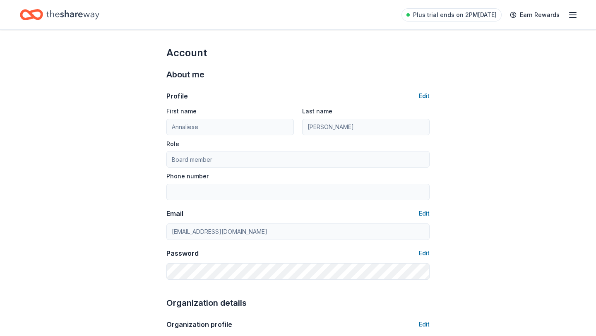
click at [572, 15] on line "button" at bounding box center [573, 15] width 7 height 0
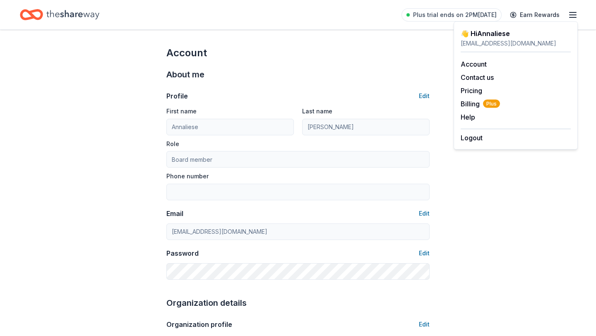
click at [67, 16] on icon "Home" at bounding box center [72, 14] width 53 height 17
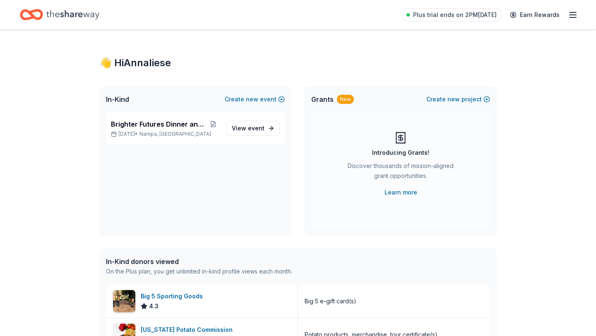
click at [573, 16] on icon "button" at bounding box center [573, 15] width 10 height 10
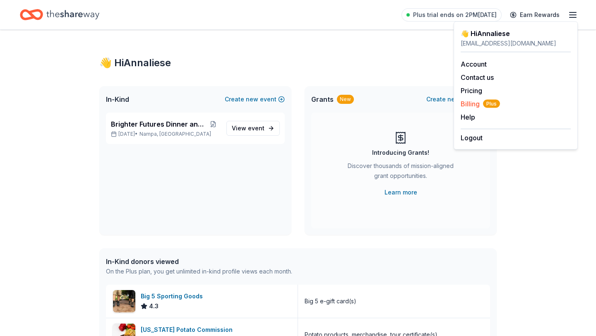
click at [474, 105] on span "Billing Plus" at bounding box center [480, 104] width 39 height 10
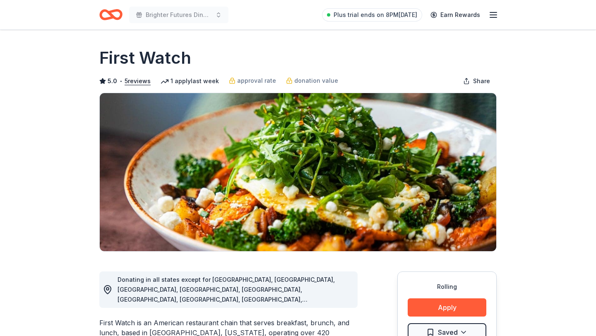
scroll to position [52, 0]
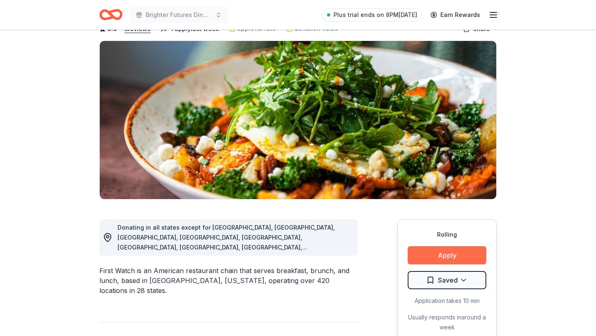
click at [415, 256] on button "Apply" at bounding box center [447, 255] width 79 height 18
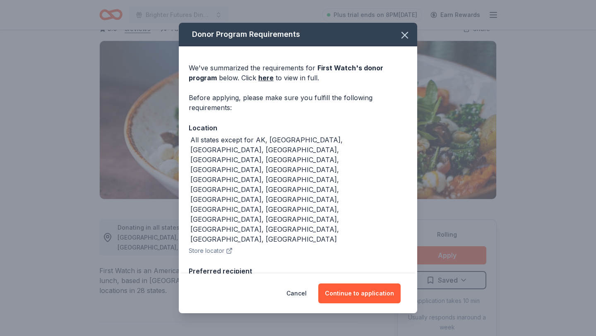
scroll to position [12, 0]
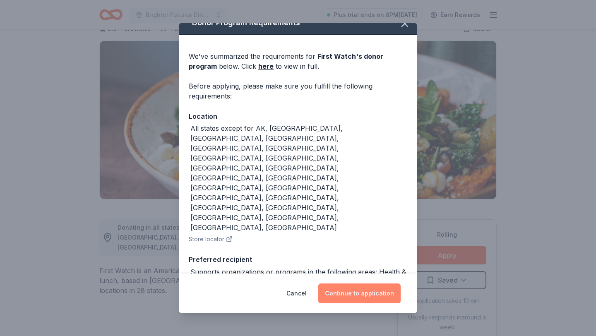
click at [353, 292] on button "Continue to application" at bounding box center [359, 294] width 82 height 20
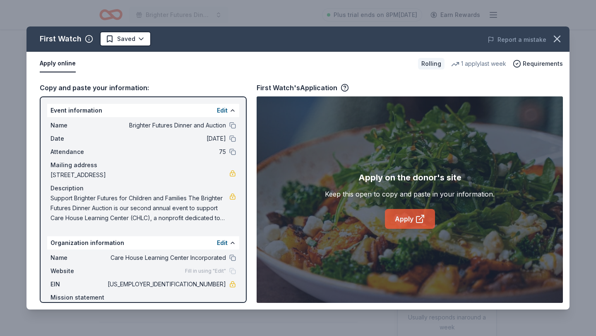
click at [413, 220] on link "Apply" at bounding box center [410, 219] width 50 height 20
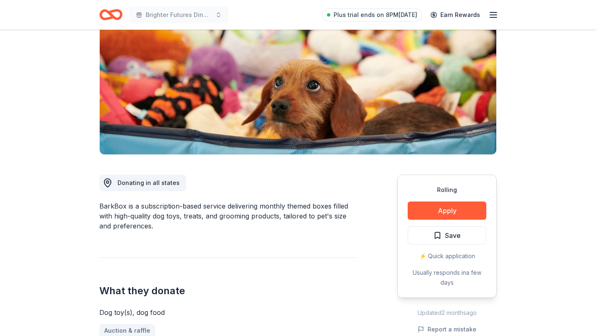
scroll to position [108, 0]
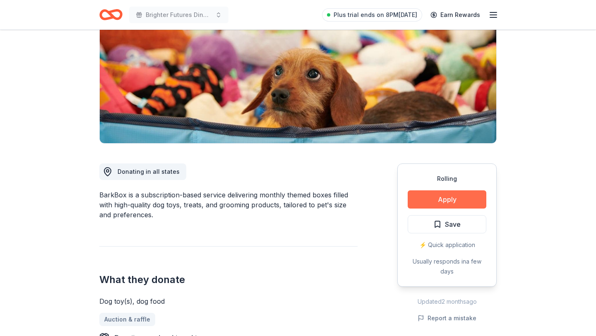
click at [442, 202] on button "Apply" at bounding box center [447, 199] width 79 height 18
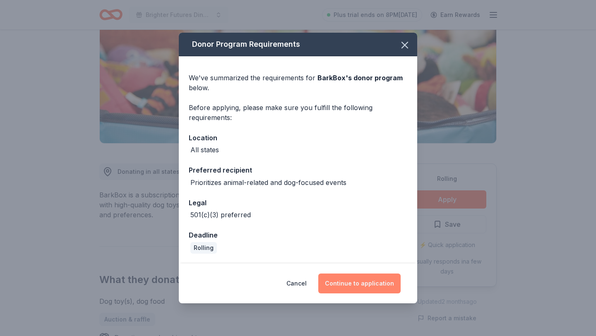
click at [354, 286] on button "Continue to application" at bounding box center [359, 284] width 82 height 20
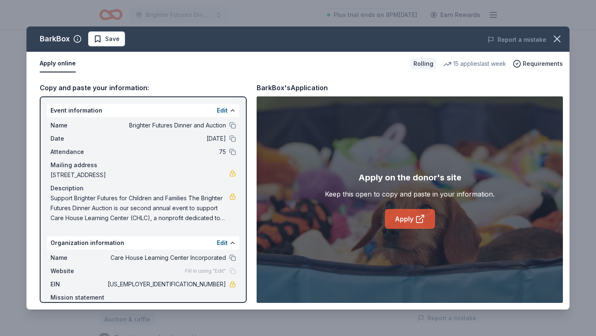
click at [417, 216] on icon at bounding box center [420, 219] width 10 height 10
drag, startPoint x: 194, startPoint y: 286, endPoint x: 228, endPoint y: 286, distance: 33.5
click at [228, 286] on div "EIN [US_EMPLOYER_IDENTIFICATION_NUMBER]" at bounding box center [142, 284] width 185 height 10
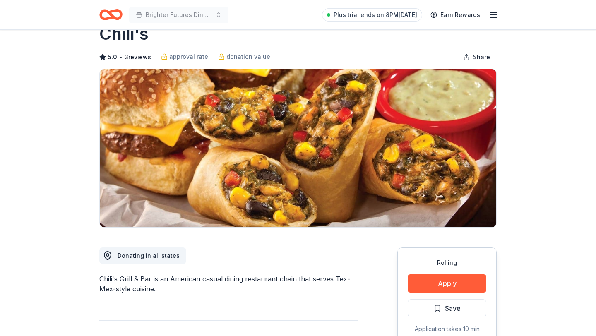
scroll to position [32, 0]
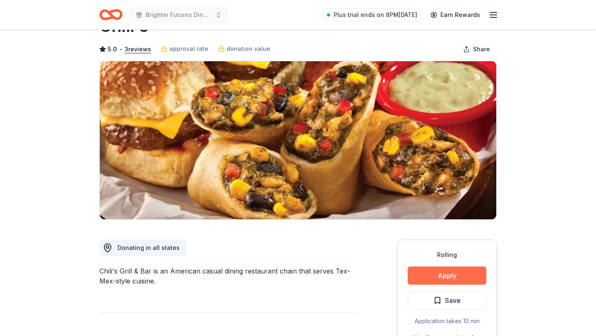
click at [455, 277] on button "Apply" at bounding box center [447, 276] width 79 height 18
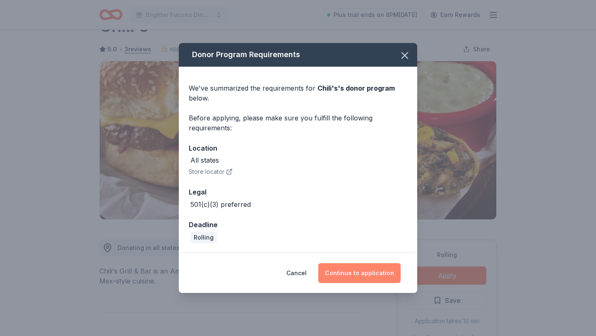
click at [368, 273] on button "Continue to application" at bounding box center [359, 273] width 82 height 20
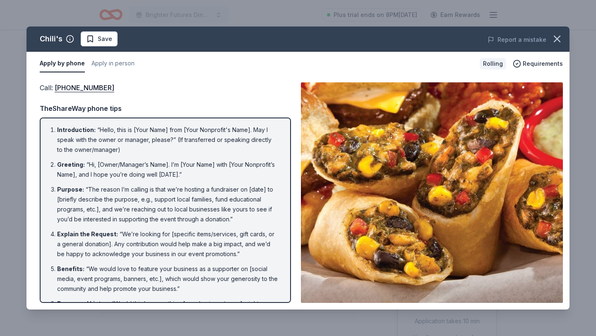
scroll to position [136, 0]
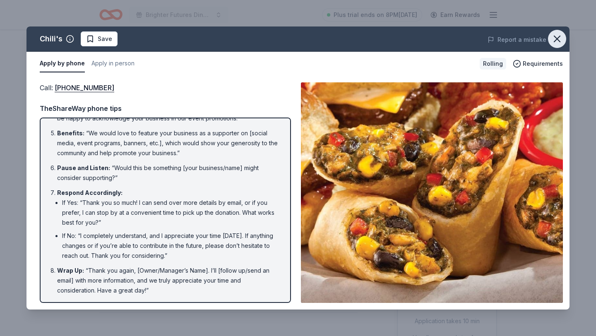
click at [556, 40] on icon "button" at bounding box center [557, 39] width 12 height 12
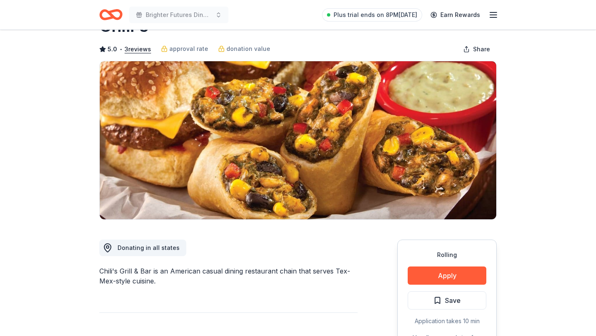
scroll to position [0, 0]
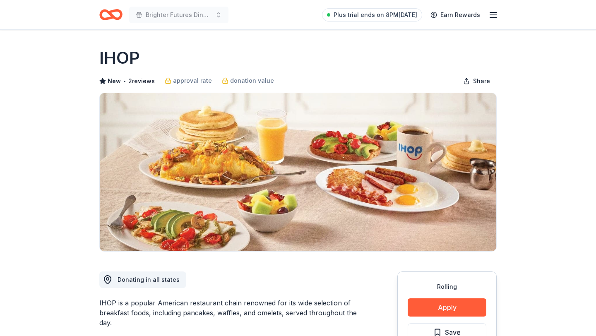
scroll to position [53, 0]
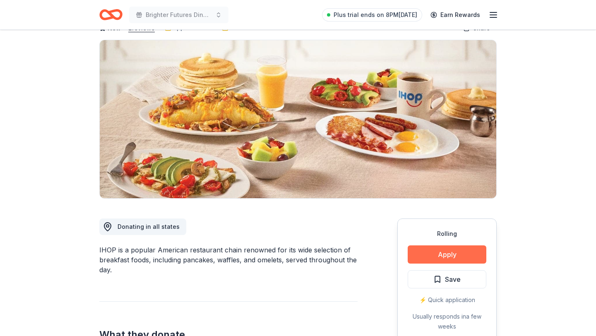
click at [439, 255] on button "Apply" at bounding box center [447, 254] width 79 height 18
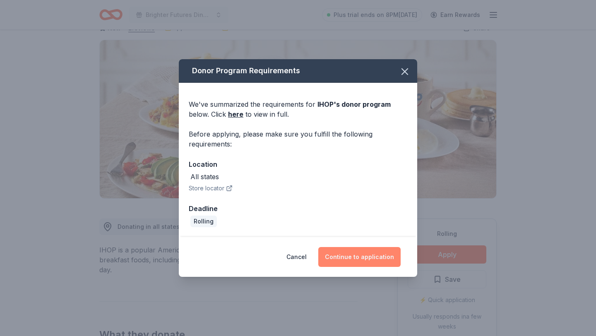
click at [367, 256] on button "Continue to application" at bounding box center [359, 257] width 82 height 20
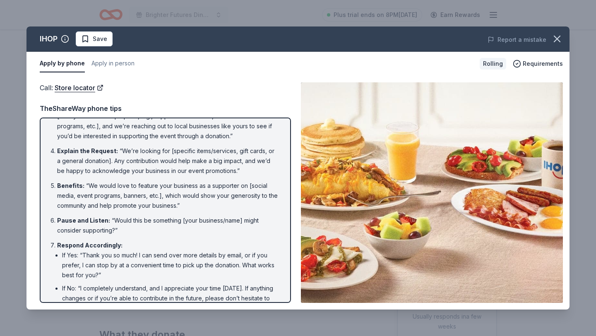
scroll to position [136, 0]
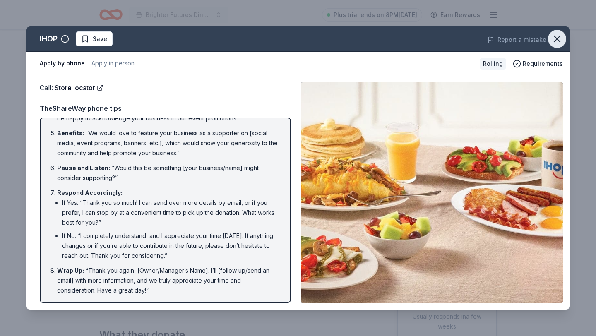
click at [557, 41] on icon "button" at bounding box center [557, 39] width 12 height 12
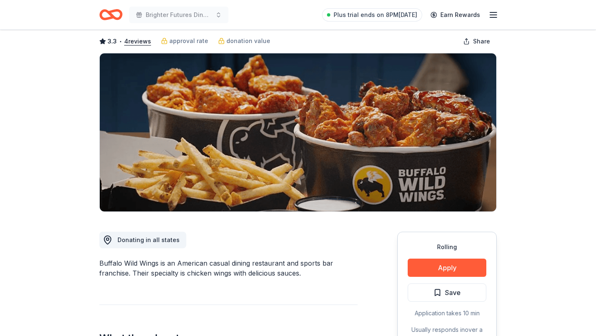
scroll to position [55, 0]
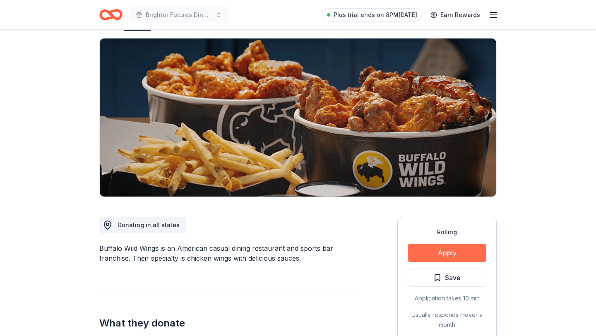
click at [437, 252] on button "Apply" at bounding box center [447, 253] width 79 height 18
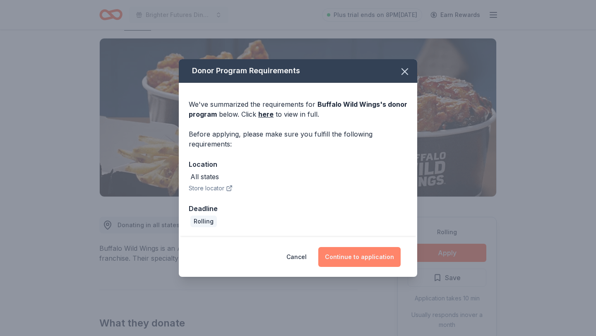
click at [362, 252] on button "Continue to application" at bounding box center [359, 257] width 82 height 20
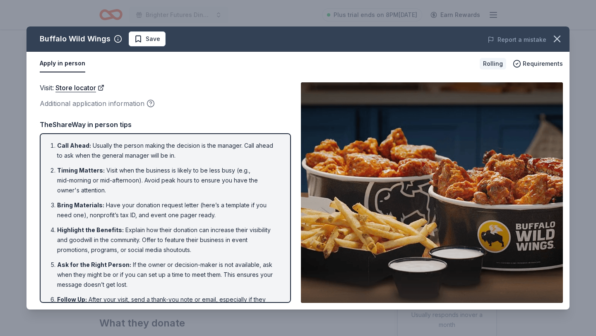
scroll to position [29, 0]
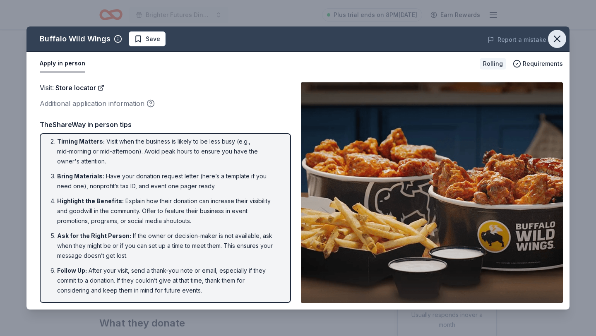
click at [558, 41] on icon "button" at bounding box center [557, 39] width 12 height 12
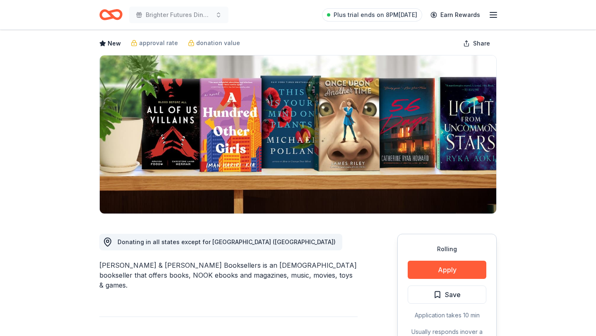
scroll to position [40, 0]
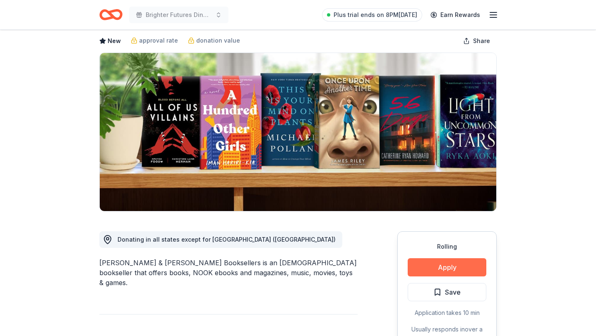
click at [442, 270] on button "Apply" at bounding box center [447, 267] width 79 height 18
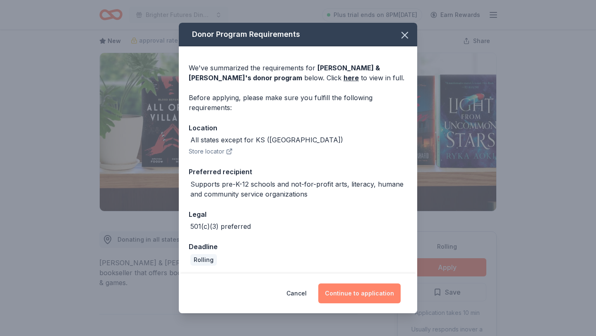
click at [365, 295] on button "Continue to application" at bounding box center [359, 294] width 82 height 20
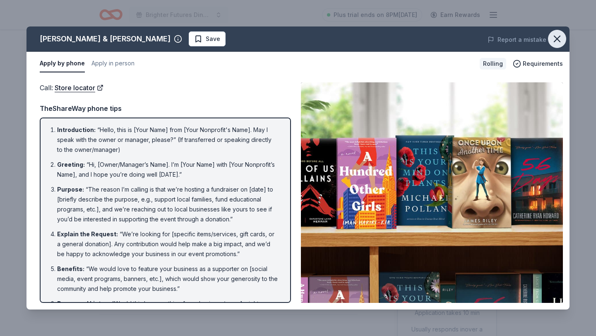
click at [554, 37] on icon "button" at bounding box center [557, 39] width 12 height 12
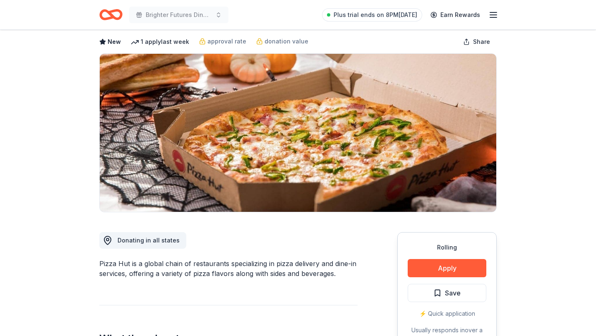
scroll to position [41, 0]
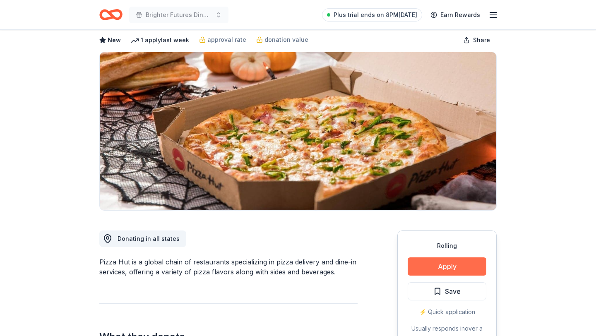
click at [454, 267] on button "Apply" at bounding box center [447, 266] width 79 height 18
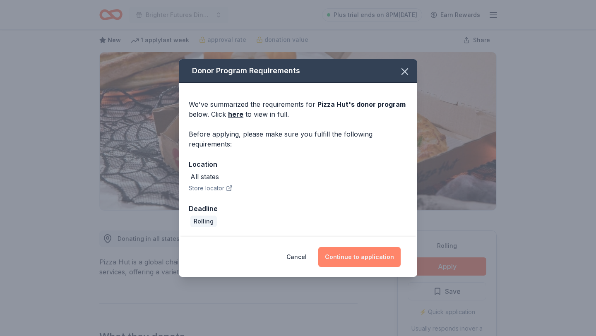
click at [363, 257] on button "Continue to application" at bounding box center [359, 257] width 82 height 20
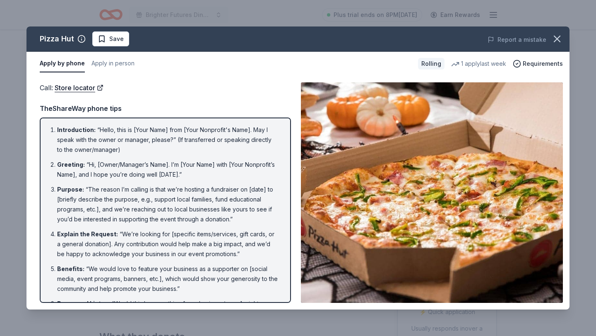
scroll to position [136, 0]
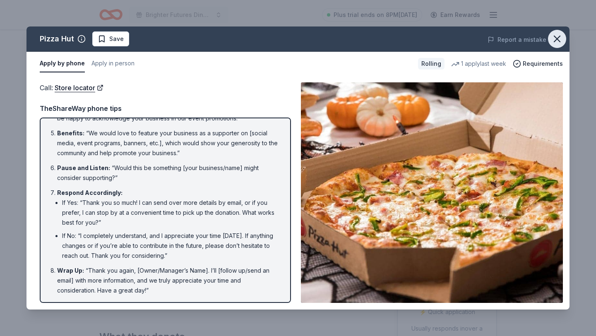
click at [557, 40] on icon "button" at bounding box center [557, 39] width 12 height 12
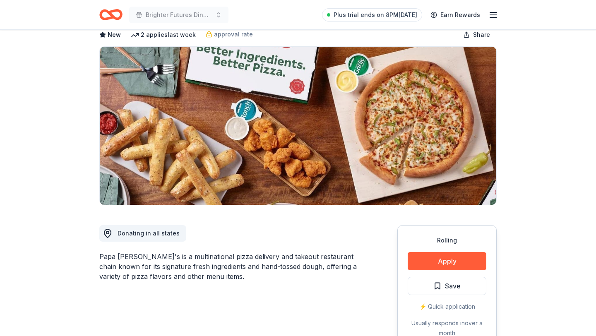
scroll to position [83, 0]
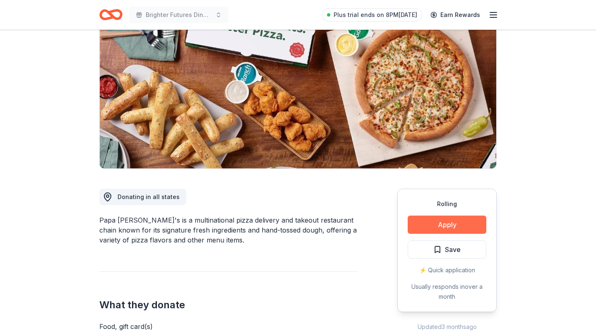
click at [439, 223] on button "Apply" at bounding box center [447, 225] width 79 height 18
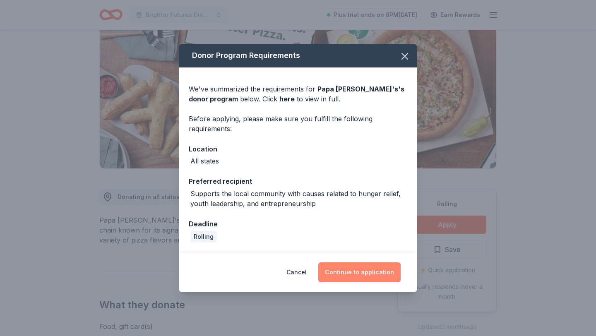
click at [361, 274] on button "Continue to application" at bounding box center [359, 272] width 82 height 20
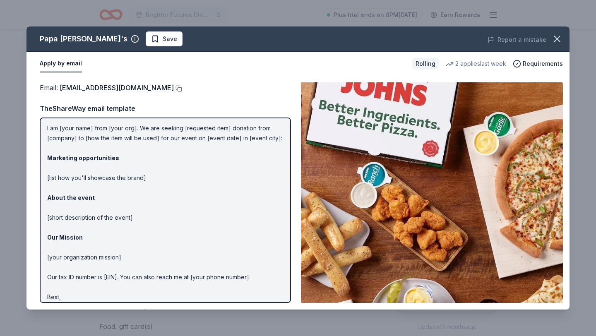
scroll to position [38, 0]
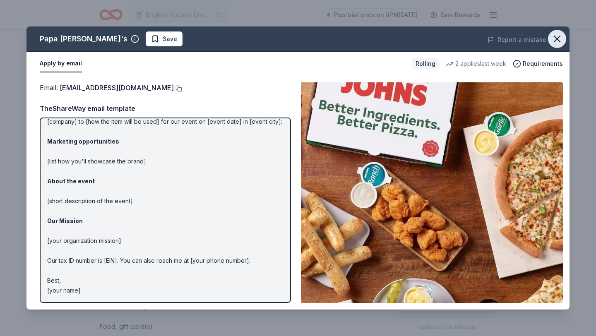
click at [558, 41] on icon "button" at bounding box center [557, 39] width 12 height 12
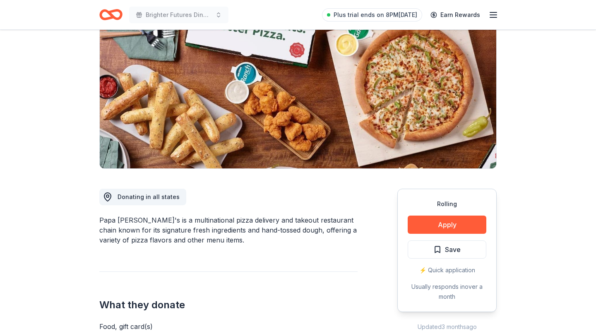
scroll to position [0, 0]
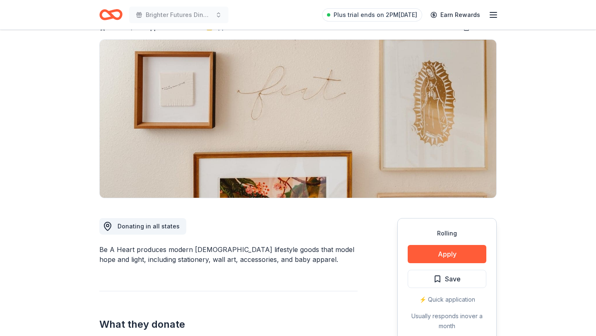
scroll to position [53, 0]
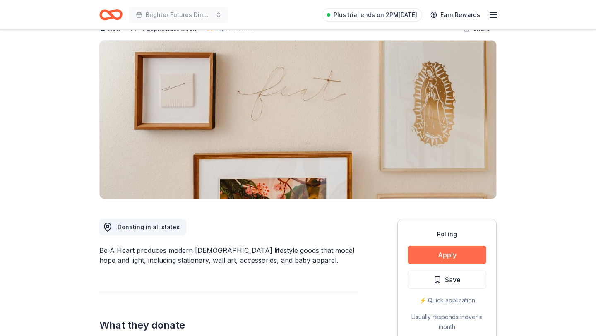
click at [439, 258] on button "Apply" at bounding box center [447, 255] width 79 height 18
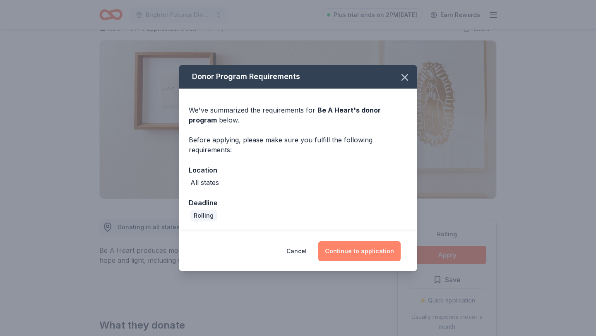
click at [367, 252] on button "Continue to application" at bounding box center [359, 251] width 82 height 20
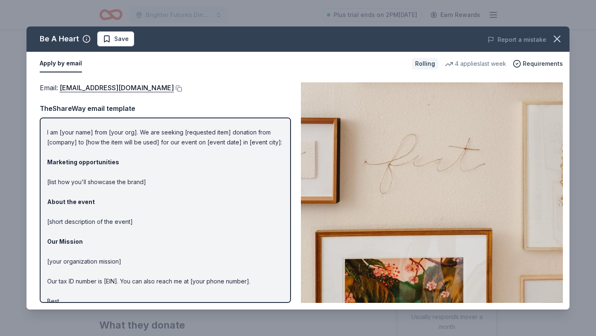
scroll to position [38, 0]
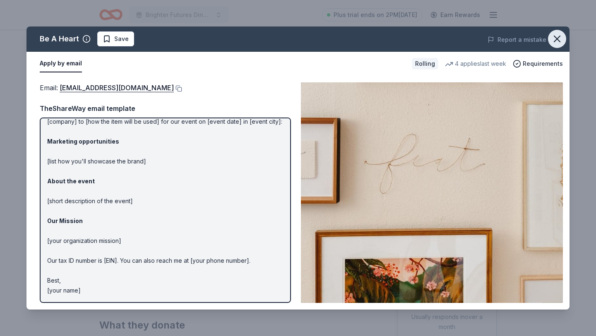
click at [556, 43] on icon "button" at bounding box center [557, 39] width 12 height 12
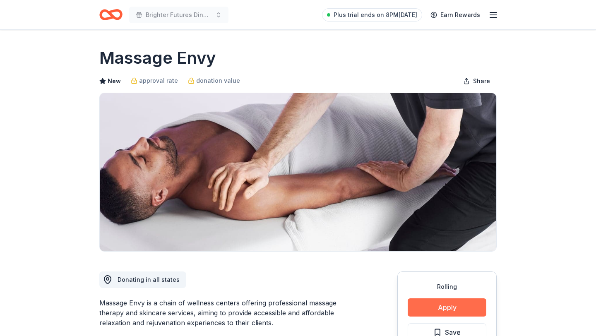
click at [452, 311] on button "Apply" at bounding box center [447, 307] width 79 height 18
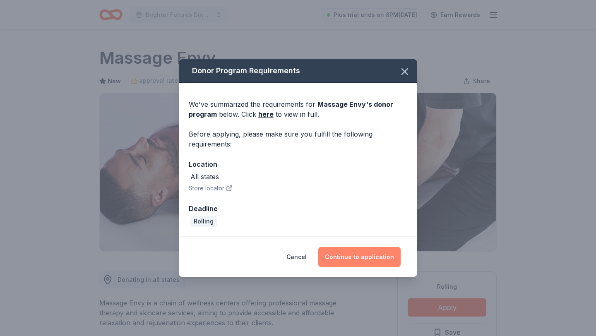
click at [373, 253] on button "Continue to application" at bounding box center [359, 257] width 82 height 20
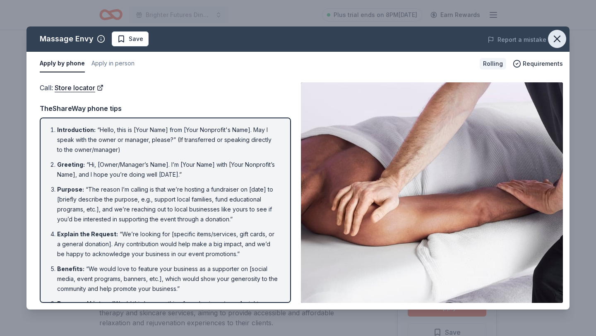
click at [554, 38] on icon "button" at bounding box center [557, 39] width 12 height 12
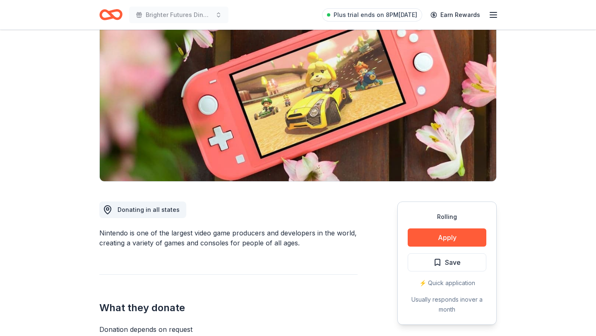
scroll to position [72, 0]
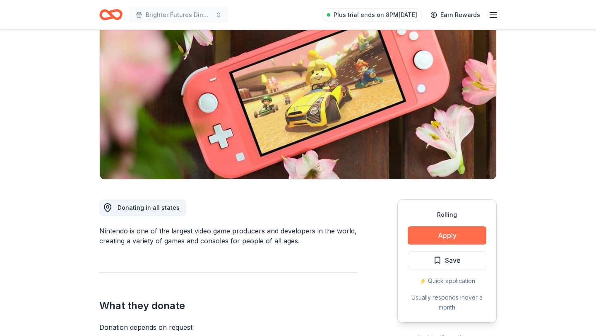
click at [457, 240] on button "Apply" at bounding box center [447, 235] width 79 height 18
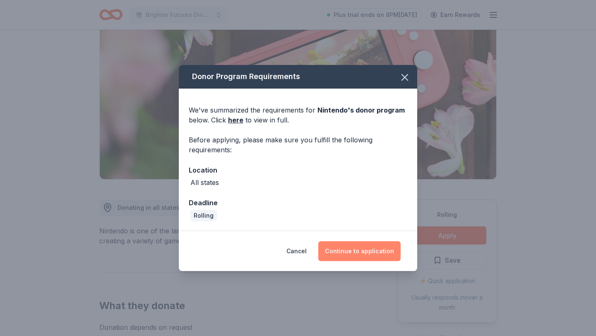
click at [377, 251] on button "Continue to application" at bounding box center [359, 251] width 82 height 20
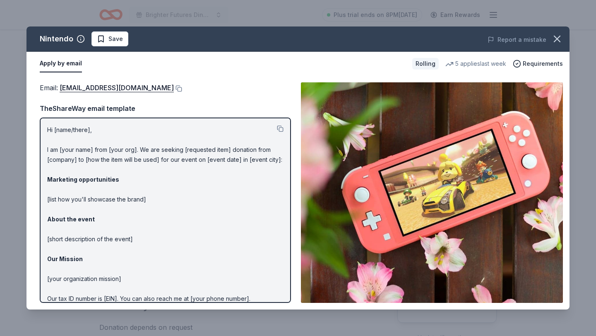
scroll to position [38, 0]
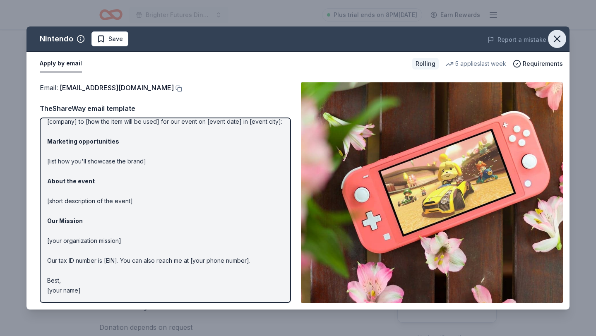
click at [555, 43] on icon "button" at bounding box center [557, 39] width 12 height 12
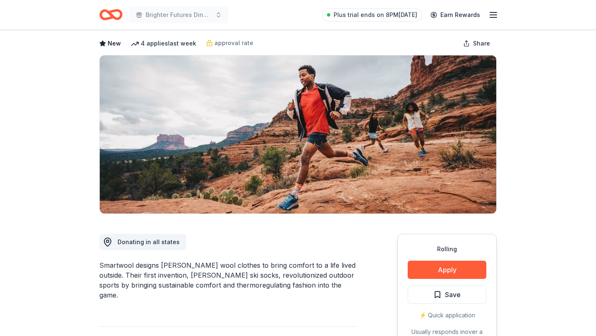
scroll to position [48, 0]
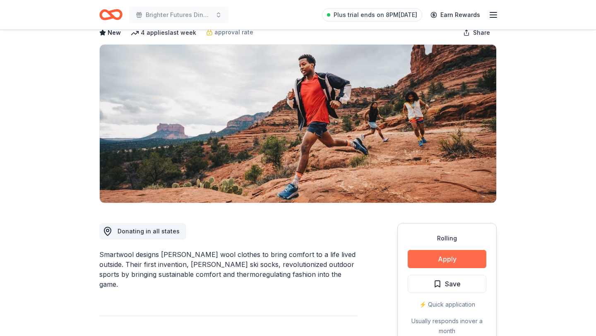
click at [442, 263] on button "Apply" at bounding box center [447, 259] width 79 height 18
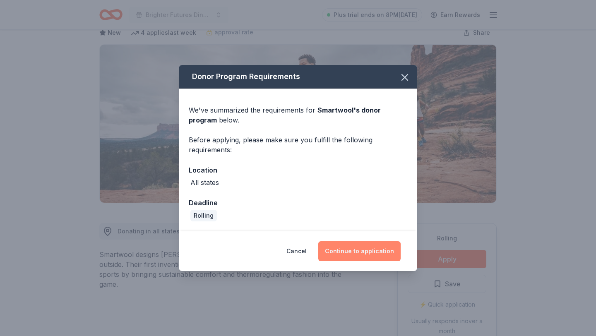
click at [373, 256] on button "Continue to application" at bounding box center [359, 251] width 82 height 20
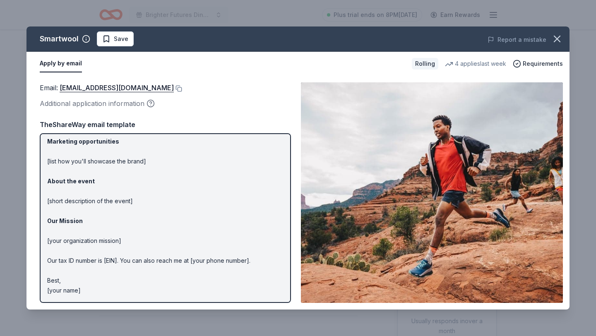
scroll to position [0, 0]
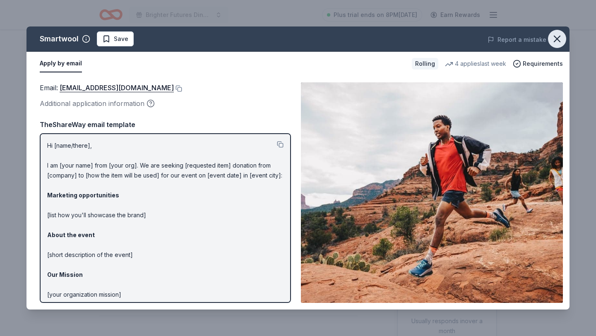
click at [558, 42] on icon "button" at bounding box center [557, 39] width 12 height 12
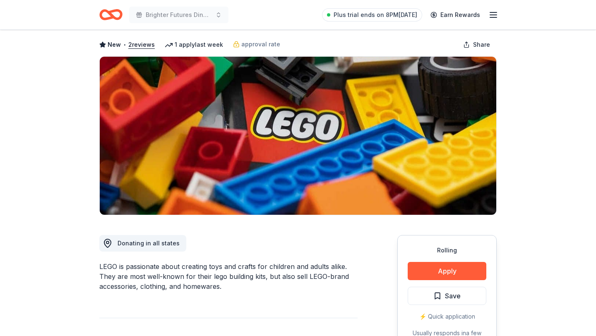
scroll to position [50, 0]
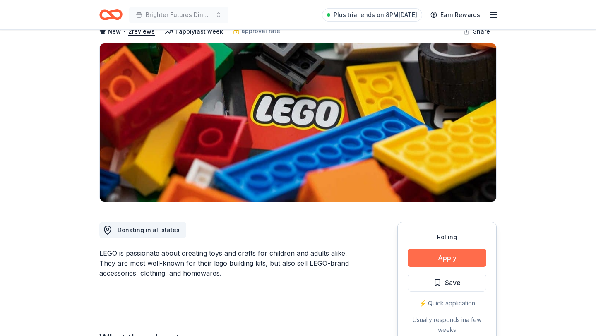
click at [445, 260] on button "Apply" at bounding box center [447, 258] width 79 height 18
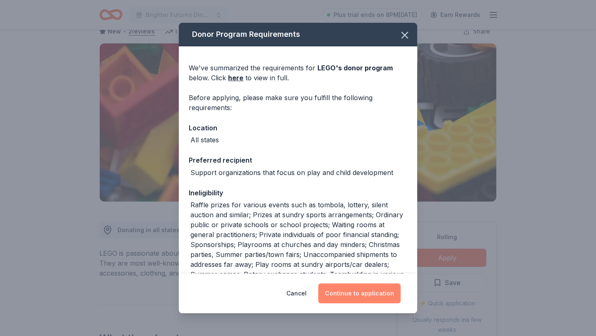
click at [350, 295] on button "Continue to application" at bounding box center [359, 294] width 82 height 20
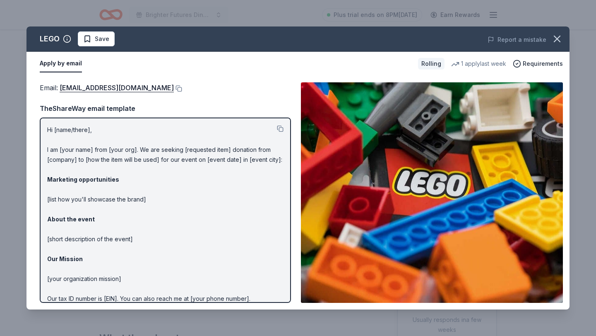
scroll to position [38, 0]
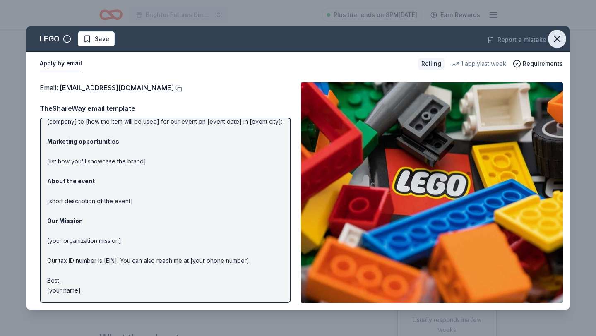
click at [557, 41] on icon "button" at bounding box center [557, 39] width 12 height 12
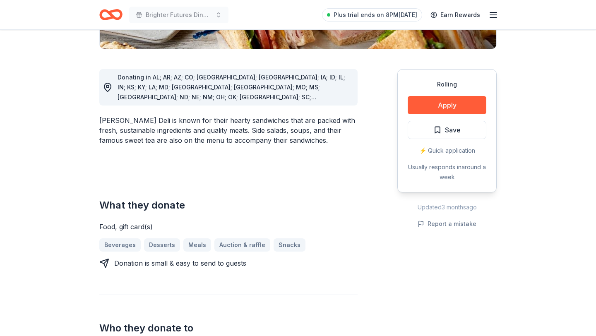
scroll to position [190, 0]
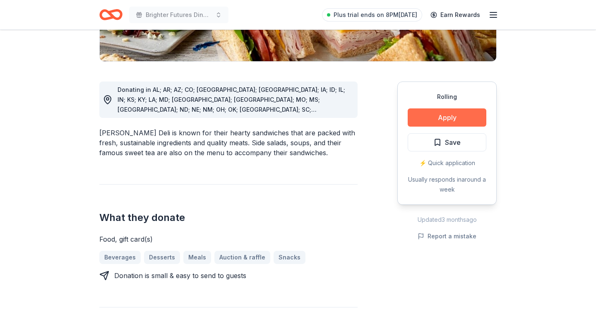
click at [433, 121] on button "Apply" at bounding box center [447, 117] width 79 height 18
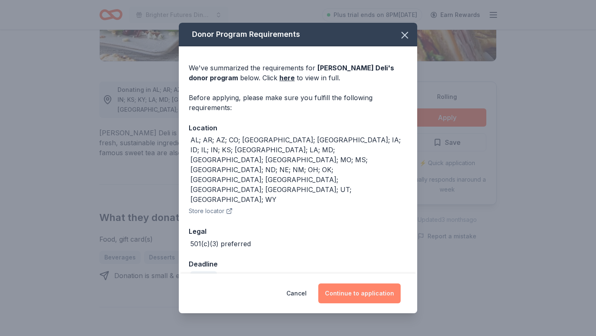
click at [360, 284] on button "Continue to application" at bounding box center [359, 294] width 82 height 20
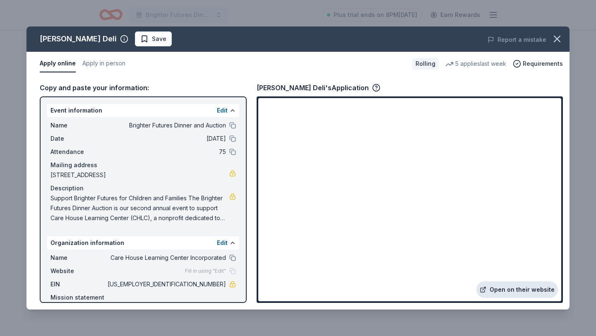
click at [512, 293] on link "Open on their website" at bounding box center [517, 289] width 82 height 17
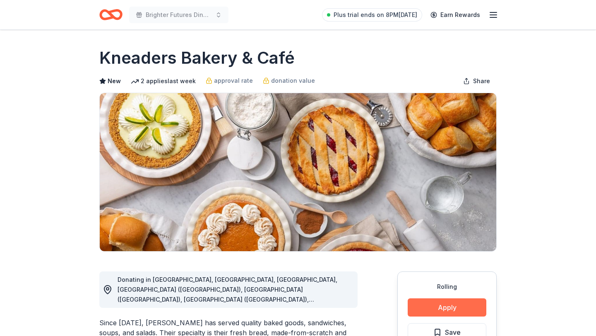
click at [447, 310] on button "Apply" at bounding box center [447, 307] width 79 height 18
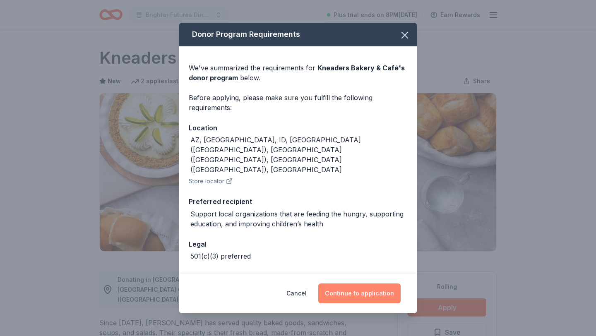
click at [375, 294] on button "Continue to application" at bounding box center [359, 294] width 82 height 20
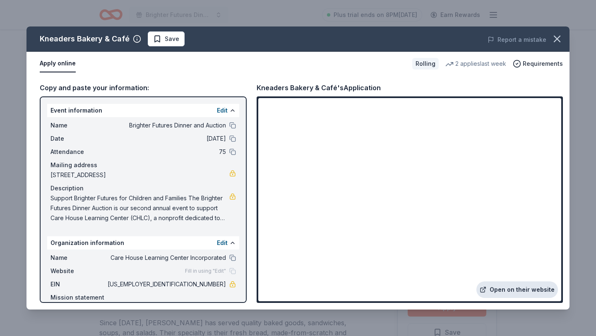
click at [523, 289] on link "Open on their website" at bounding box center [517, 289] width 82 height 17
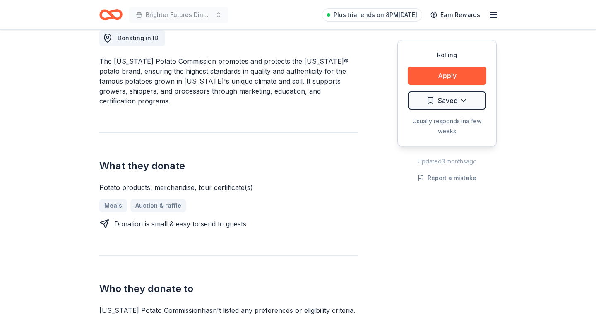
scroll to position [243, 0]
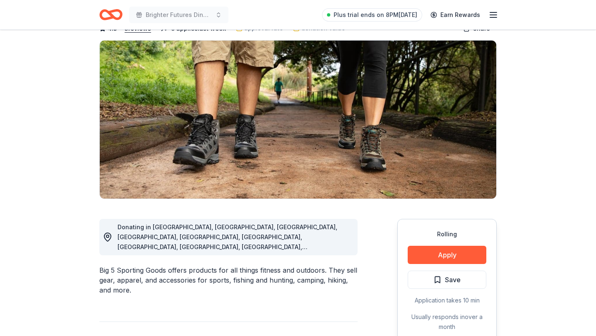
scroll to position [53, 0]
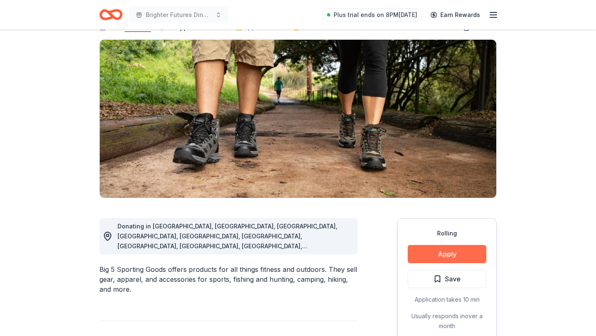
click at [430, 257] on button "Apply" at bounding box center [447, 254] width 79 height 18
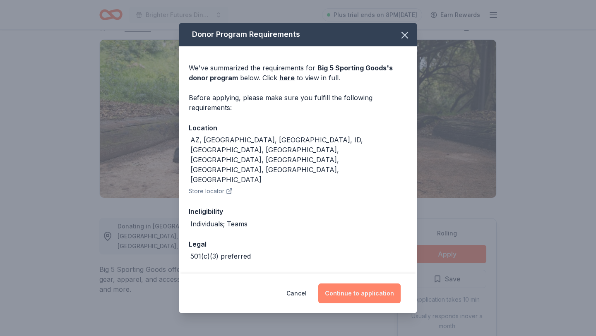
click at [364, 289] on button "Continue to application" at bounding box center [359, 294] width 82 height 20
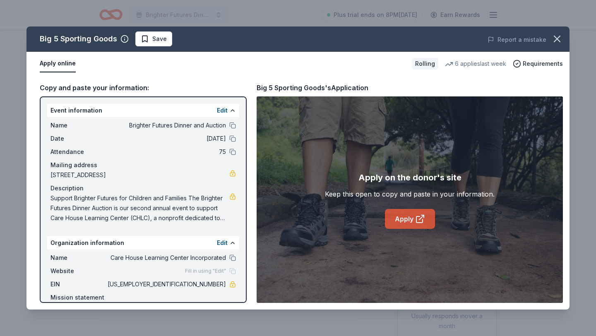
click at [403, 222] on link "Apply" at bounding box center [410, 219] width 50 height 20
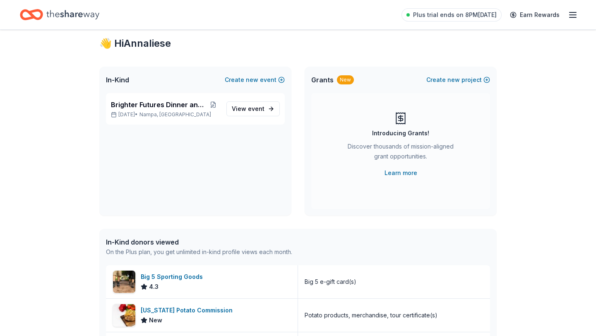
scroll to position [6, 0]
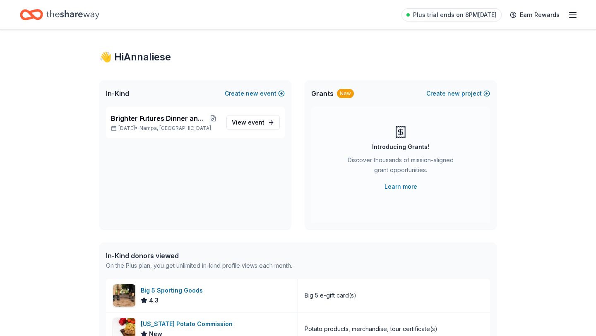
click at [55, 17] on icon "Home" at bounding box center [72, 14] width 53 height 17
click at [250, 125] on span "event" at bounding box center [256, 122] width 17 height 7
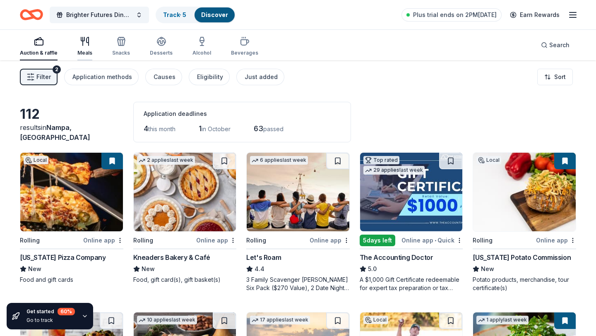
click at [87, 41] on icon "button" at bounding box center [88, 41] width 2 height 8
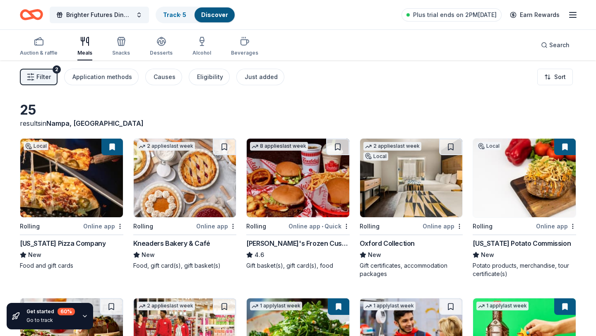
click at [43, 76] on span "Filter" at bounding box center [43, 77] width 14 height 10
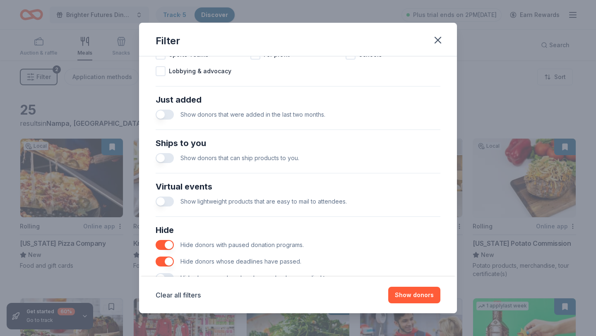
scroll to position [325, 0]
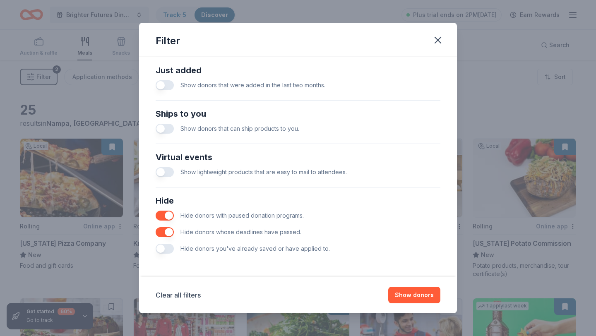
click at [165, 251] on button "button" at bounding box center [165, 249] width 18 height 10
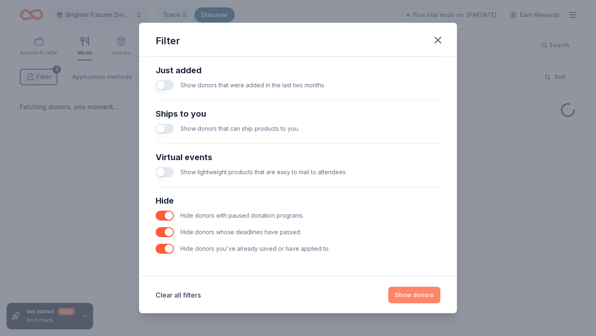
click at [408, 298] on button "Show donors" at bounding box center [414, 295] width 52 height 17
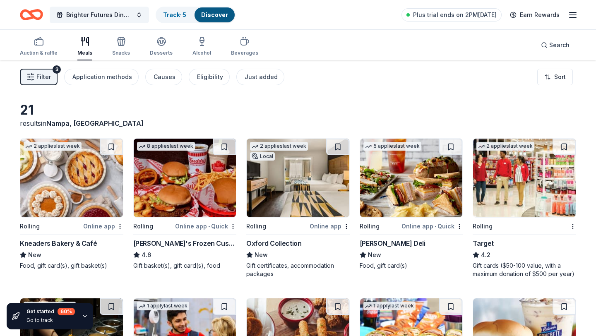
click at [50, 77] on span "Filter" at bounding box center [43, 77] width 14 height 10
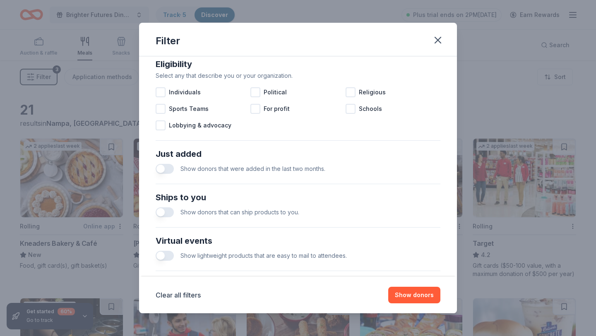
scroll to position [325, 0]
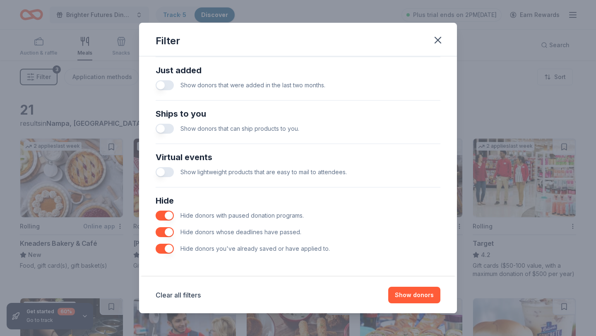
click at [165, 248] on button "button" at bounding box center [165, 249] width 18 height 10
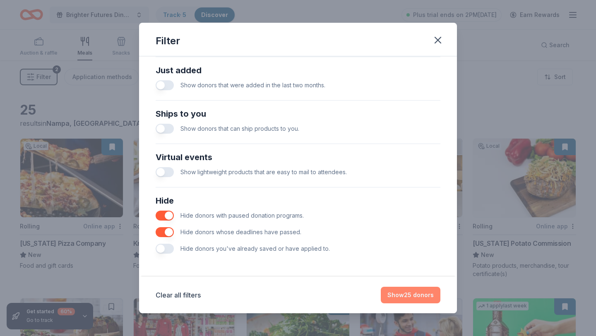
click at [405, 297] on button "Show 25 donors" at bounding box center [411, 295] width 60 height 17
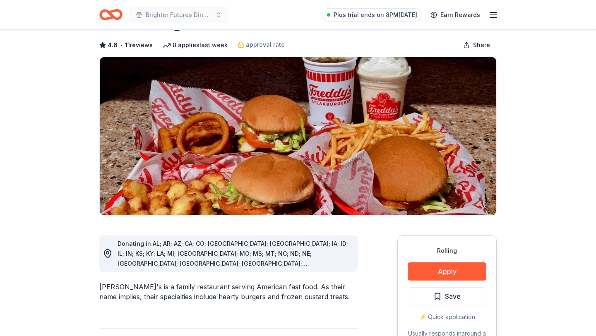
scroll to position [81, 0]
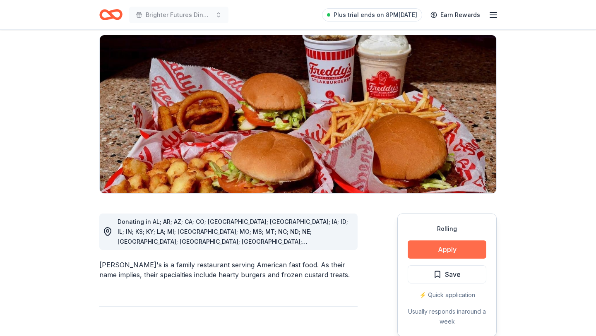
click at [426, 240] on button "Apply" at bounding box center [447, 249] width 79 height 18
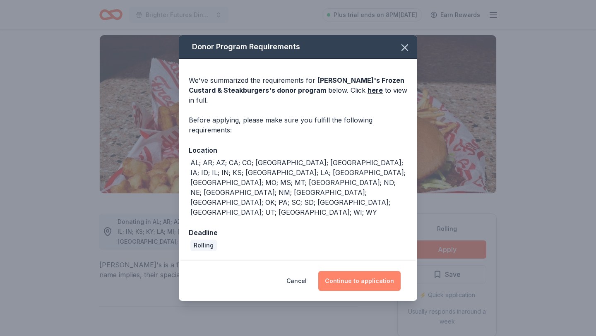
click at [359, 271] on button "Continue to application" at bounding box center [359, 281] width 82 height 20
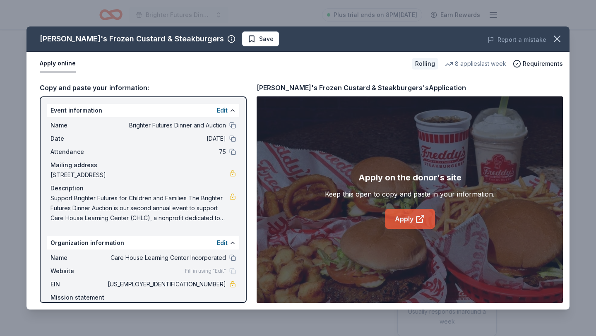
click at [417, 225] on link "Apply" at bounding box center [410, 219] width 50 height 20
